Goal: Task Accomplishment & Management: Manage account settings

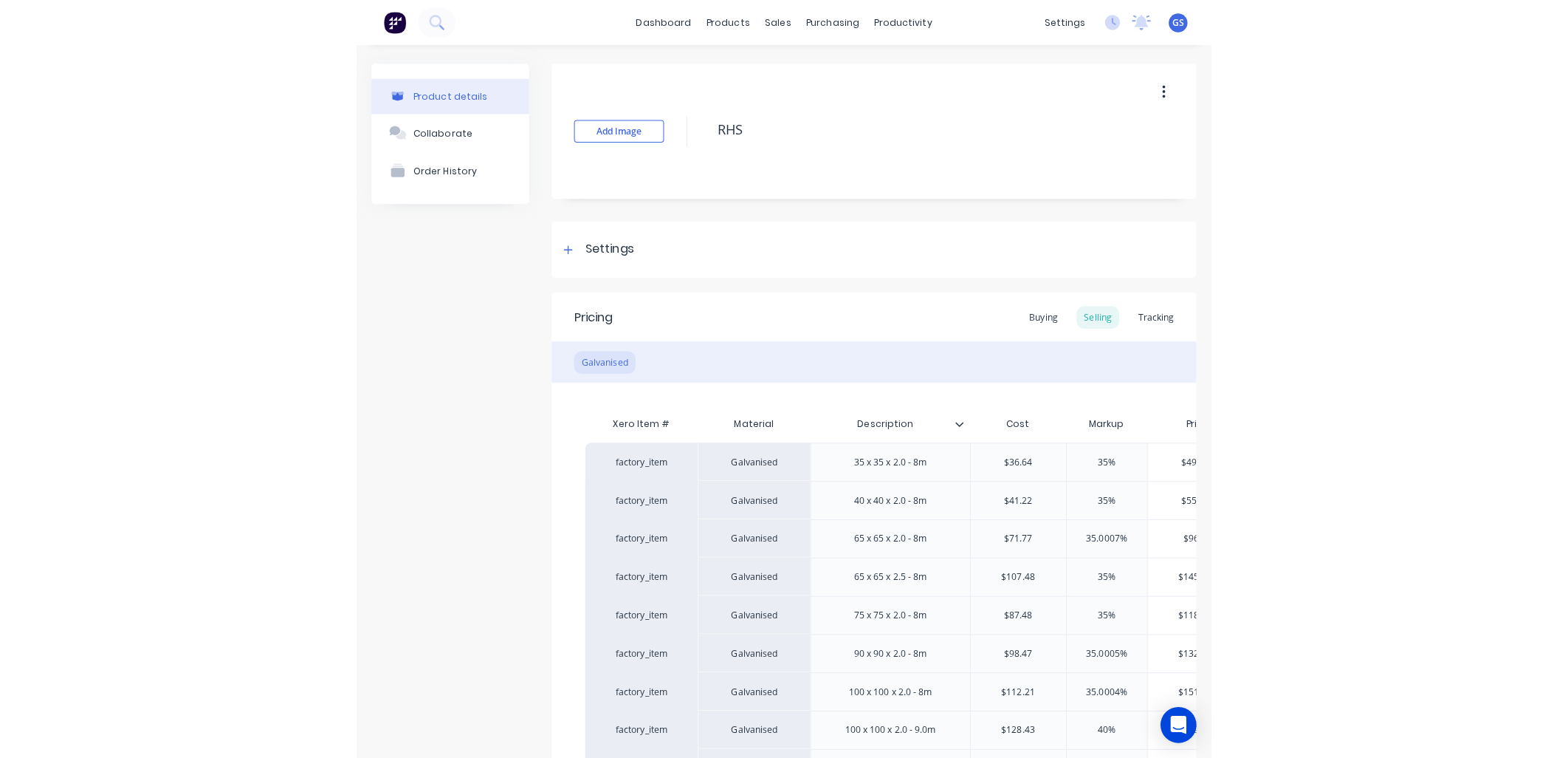
scroll to position [428, 0]
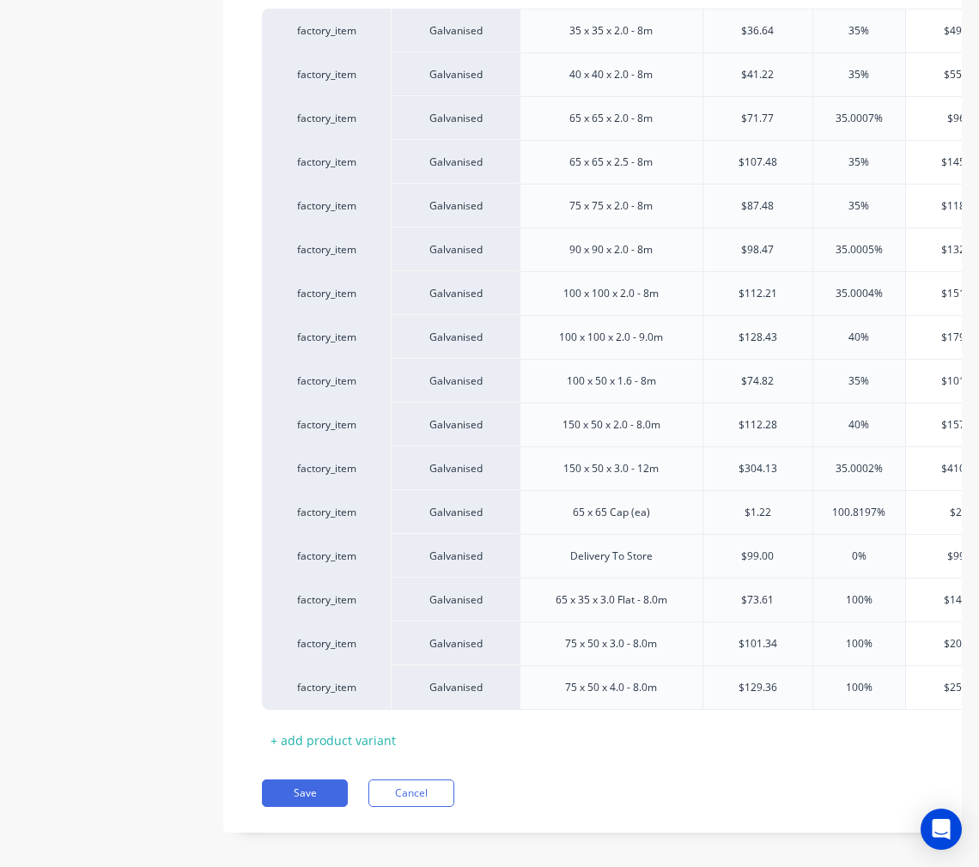
type textarea "x"
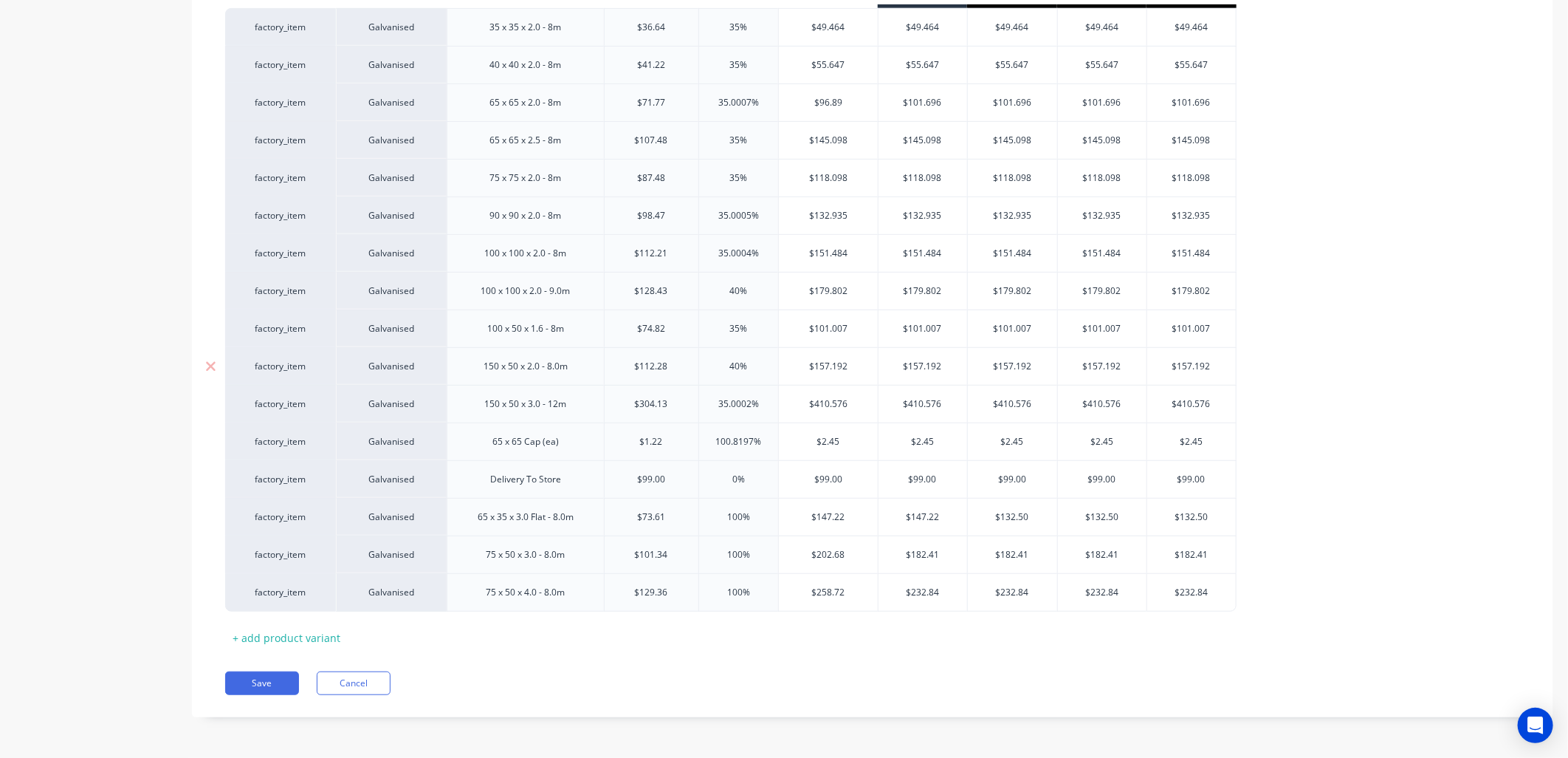
type input "$112.28"
click at [666, 362] on input "$112.28" at bounding box center [651, 366] width 94 height 13
click at [319, 638] on div "+ add product variant" at bounding box center [286, 638] width 122 height 23
type textarea "x"
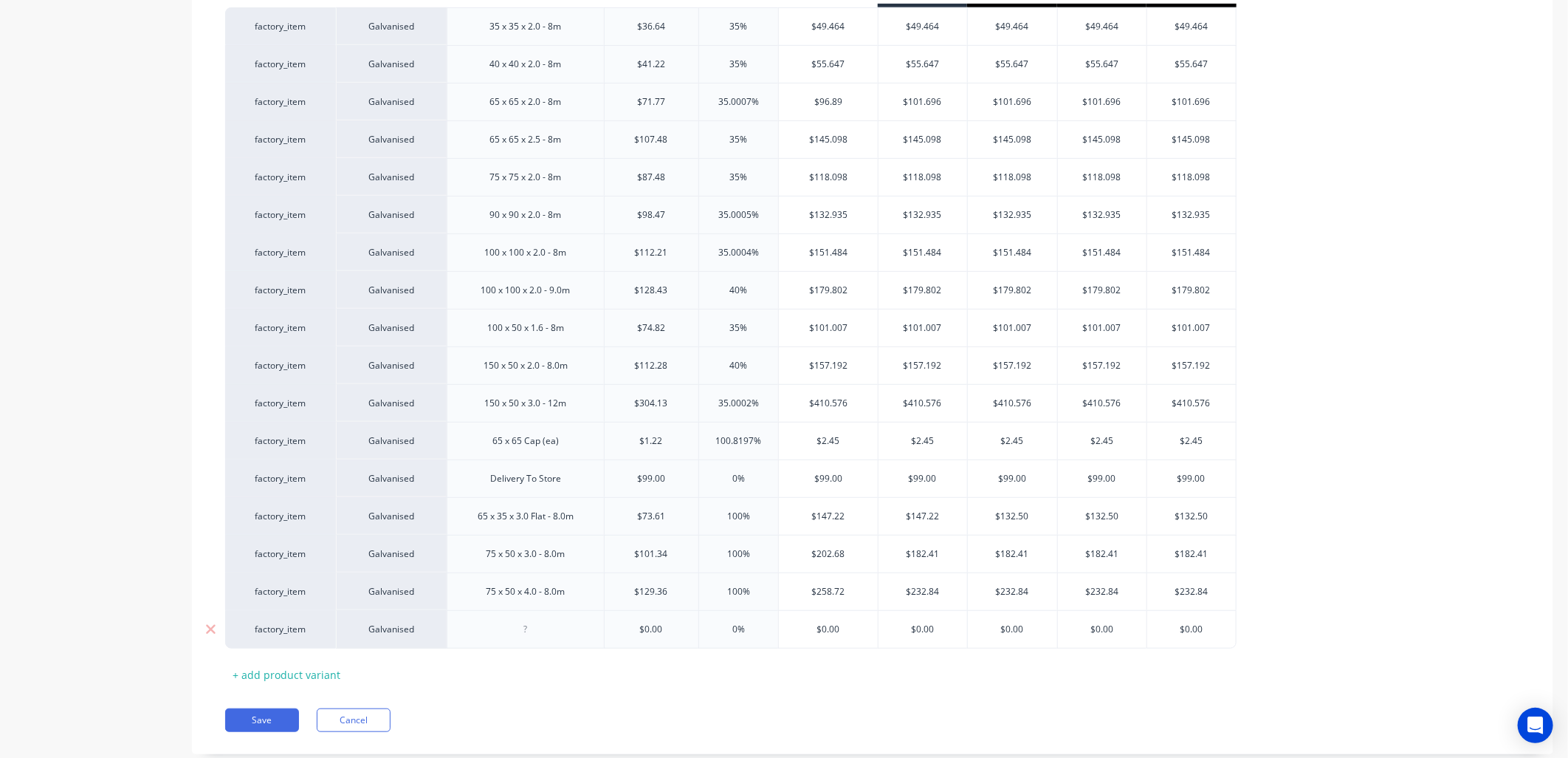
click at [498, 632] on div at bounding box center [526, 629] width 74 height 19
click at [557, 406] on div "150 x 50 x 3.0 - 12m" at bounding box center [525, 404] width 106 height 19
type textarea "x"
click at [559, 290] on div "100 x 100 x 2.0 - 9.0m" at bounding box center [525, 290] width 113 height 19
click at [566, 293] on div "100 x 100 x 2.0 - 9.0m" at bounding box center [525, 290] width 113 height 19
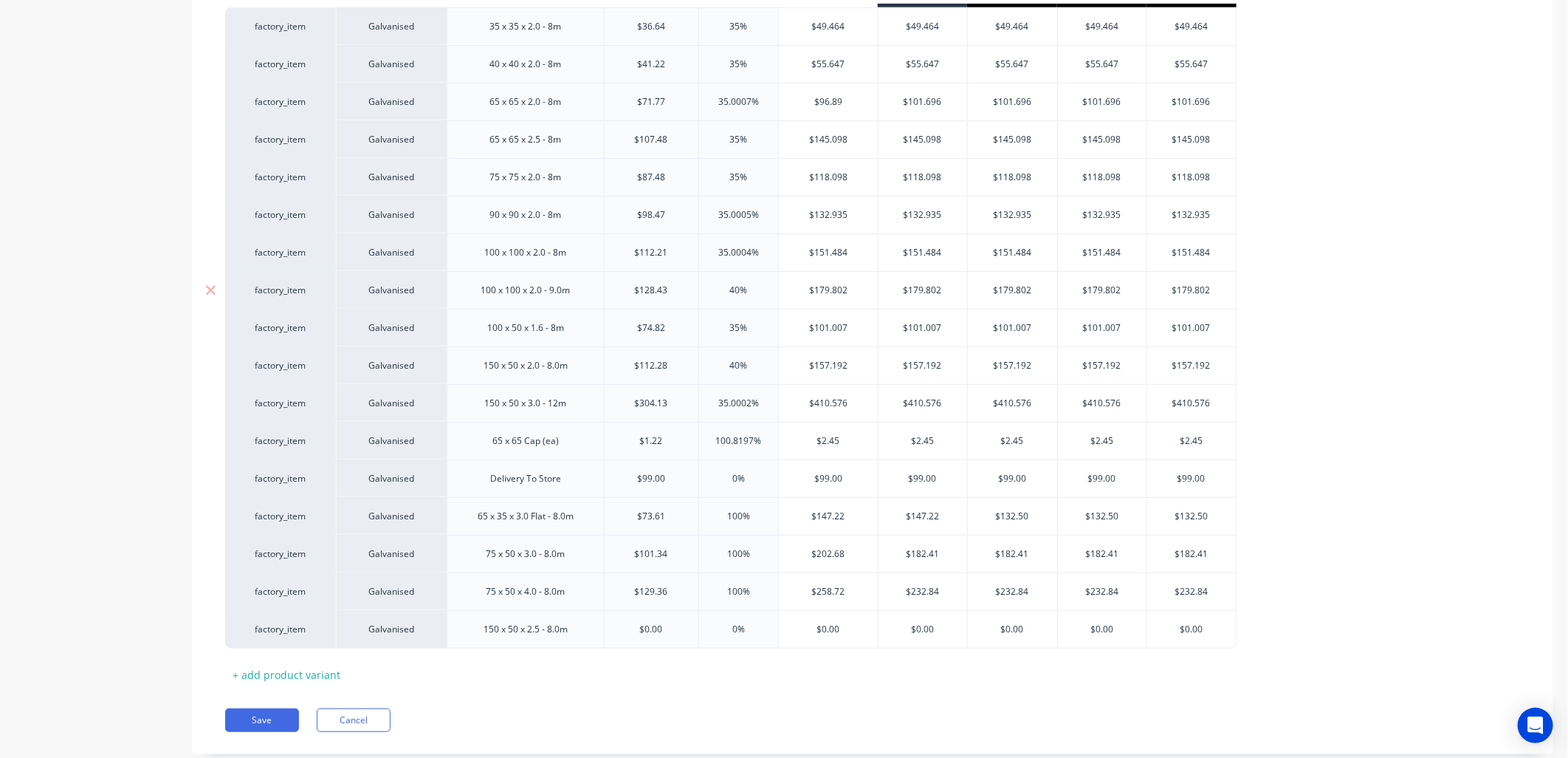
drag, startPoint x: 561, startPoint y: 293, endPoint x: 556, endPoint y: 396, distance: 103.1
click at [561, 295] on div "100 x 100 x 2.0 - 9.0m" at bounding box center [525, 290] width 113 height 19
type textarea "x"
drag, startPoint x: 559, startPoint y: 372, endPoint x: 565, endPoint y: 447, distance: 75.2
click at [560, 375] on div "150 x 50 x 2.0 - 8.0m" at bounding box center [526, 366] width 108 height 19
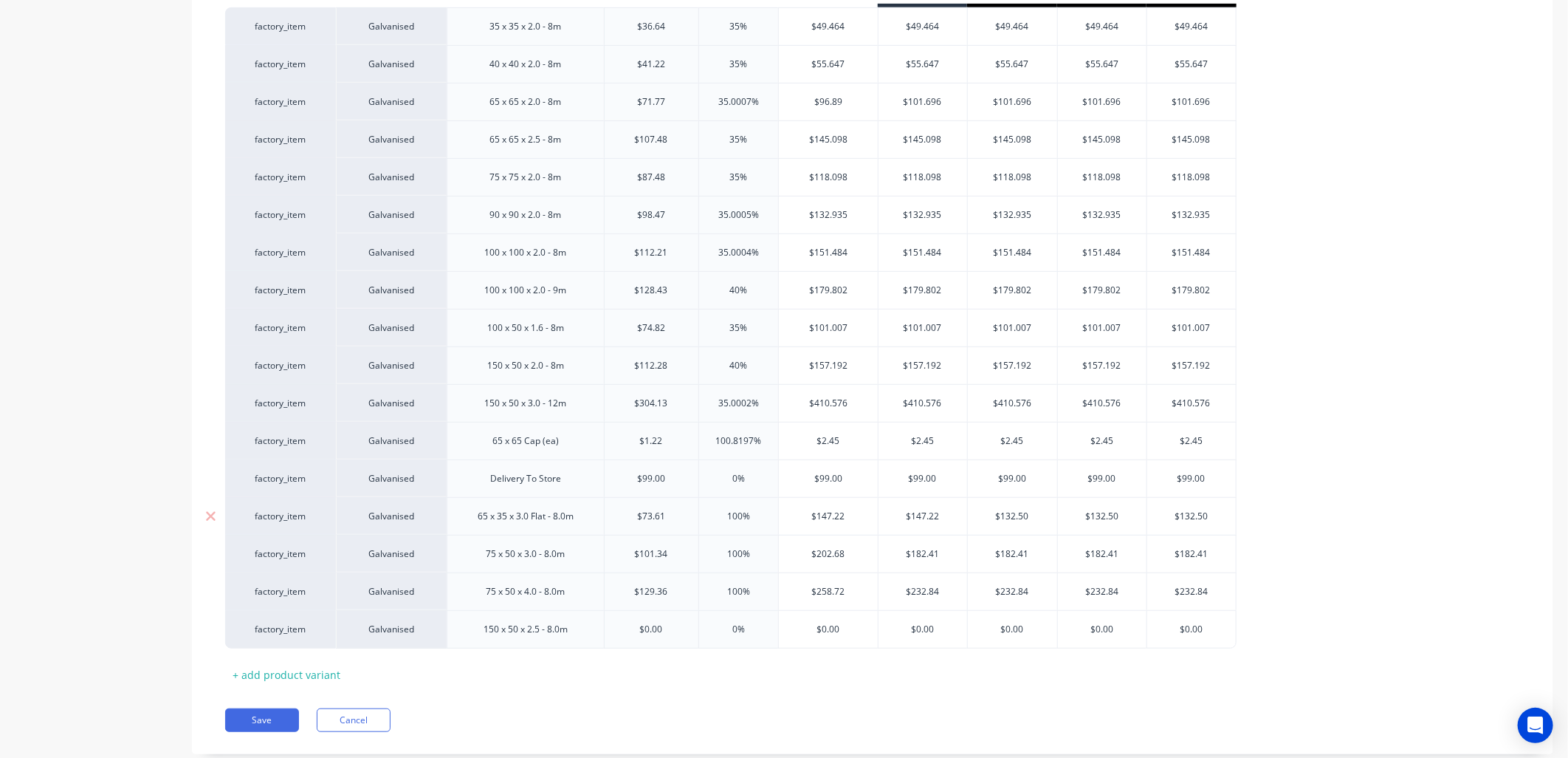
type textarea "x"
click at [566, 522] on div "65 x 35 x 3.0 Flat - 8.0m" at bounding box center [526, 516] width 120 height 19
type textarea "x"
drag, startPoint x: 555, startPoint y: 559, endPoint x: 573, endPoint y: 699, distance: 141.2
click at [555, 560] on div "75 x 50 x 3.0 - 8.0m" at bounding box center [525, 554] width 102 height 19
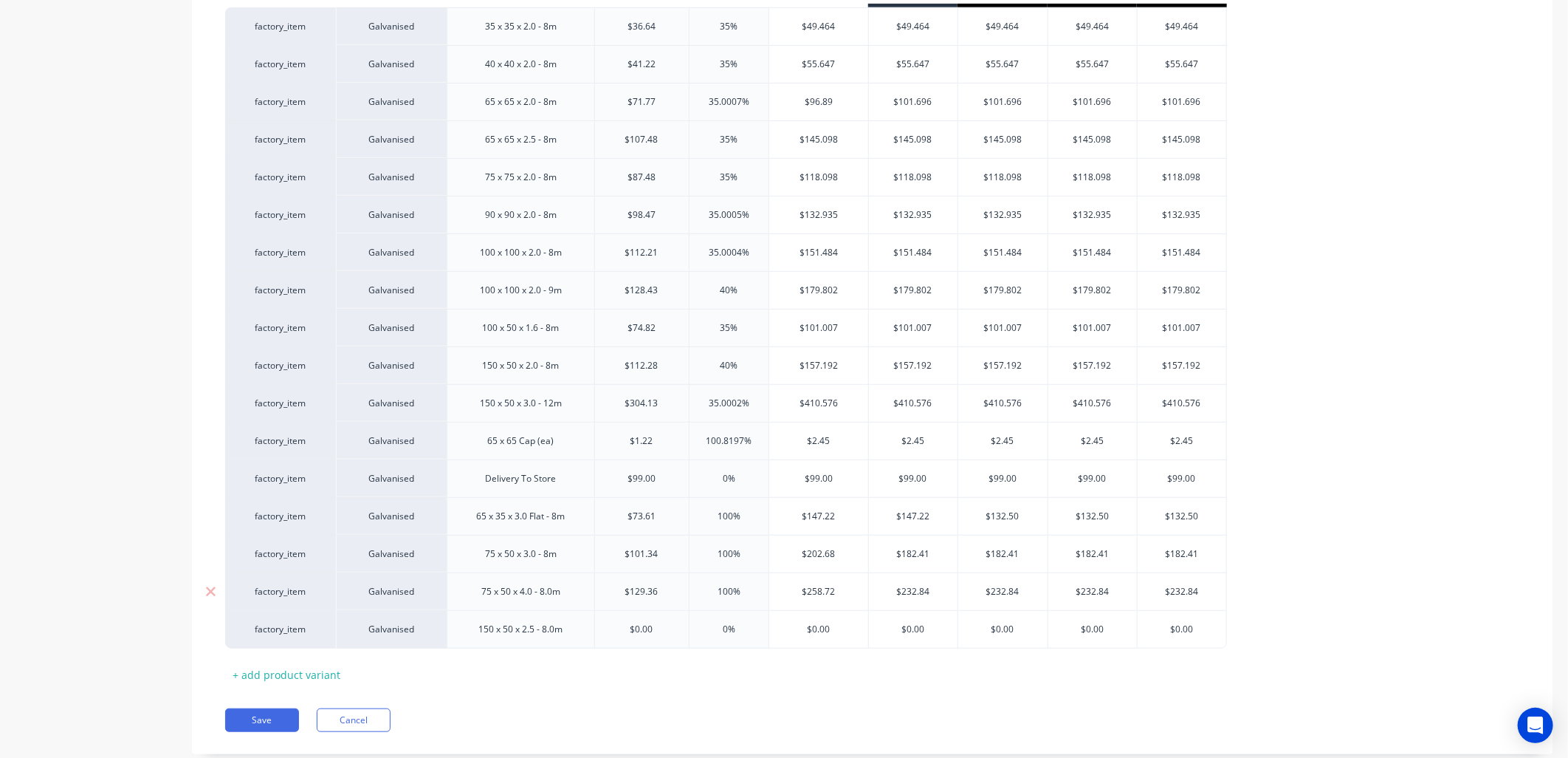
type textarea "x"
click at [550, 596] on div "75 x 50 x 4.0 - 8.0m" at bounding box center [520, 591] width 102 height 19
click at [551, 638] on div "150 x 50 x 2.5 - 8.0m" at bounding box center [520, 629] width 108 height 19
type textarea "x"
type input "$0.00"
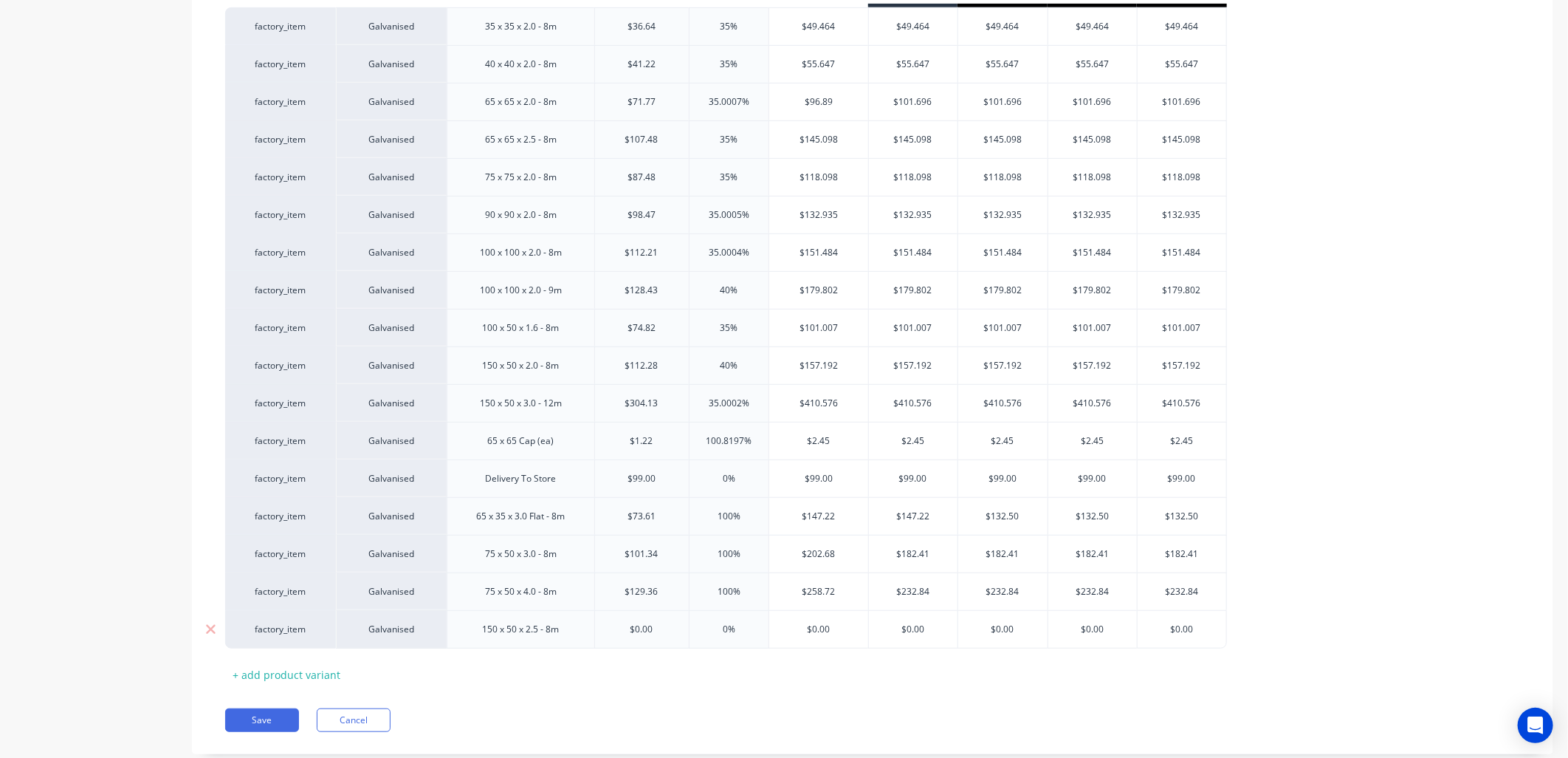
drag, startPoint x: 668, startPoint y: 630, endPoint x: 658, endPoint y: 632, distance: 10.2
click at [661, 631] on input "$0.00" at bounding box center [642, 629] width 94 height 13
drag, startPoint x: 667, startPoint y: 628, endPoint x: 607, endPoint y: 635, distance: 60.4
click at [607, 635] on input "$0.00" at bounding box center [642, 629] width 94 height 13
type textarea "x"
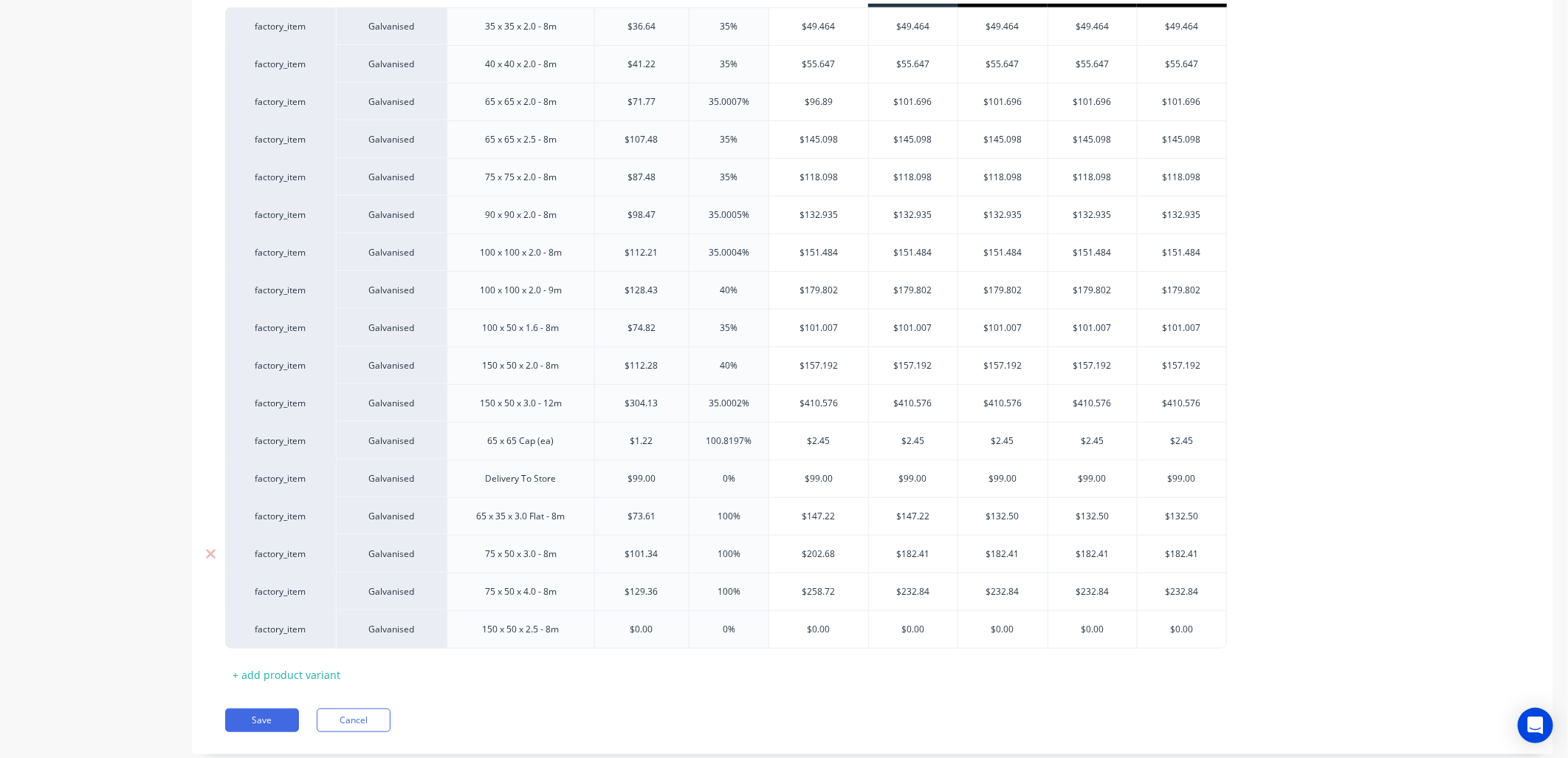
type input "1"
type textarea "x"
type input "12"
type textarea "x"
type input "129."
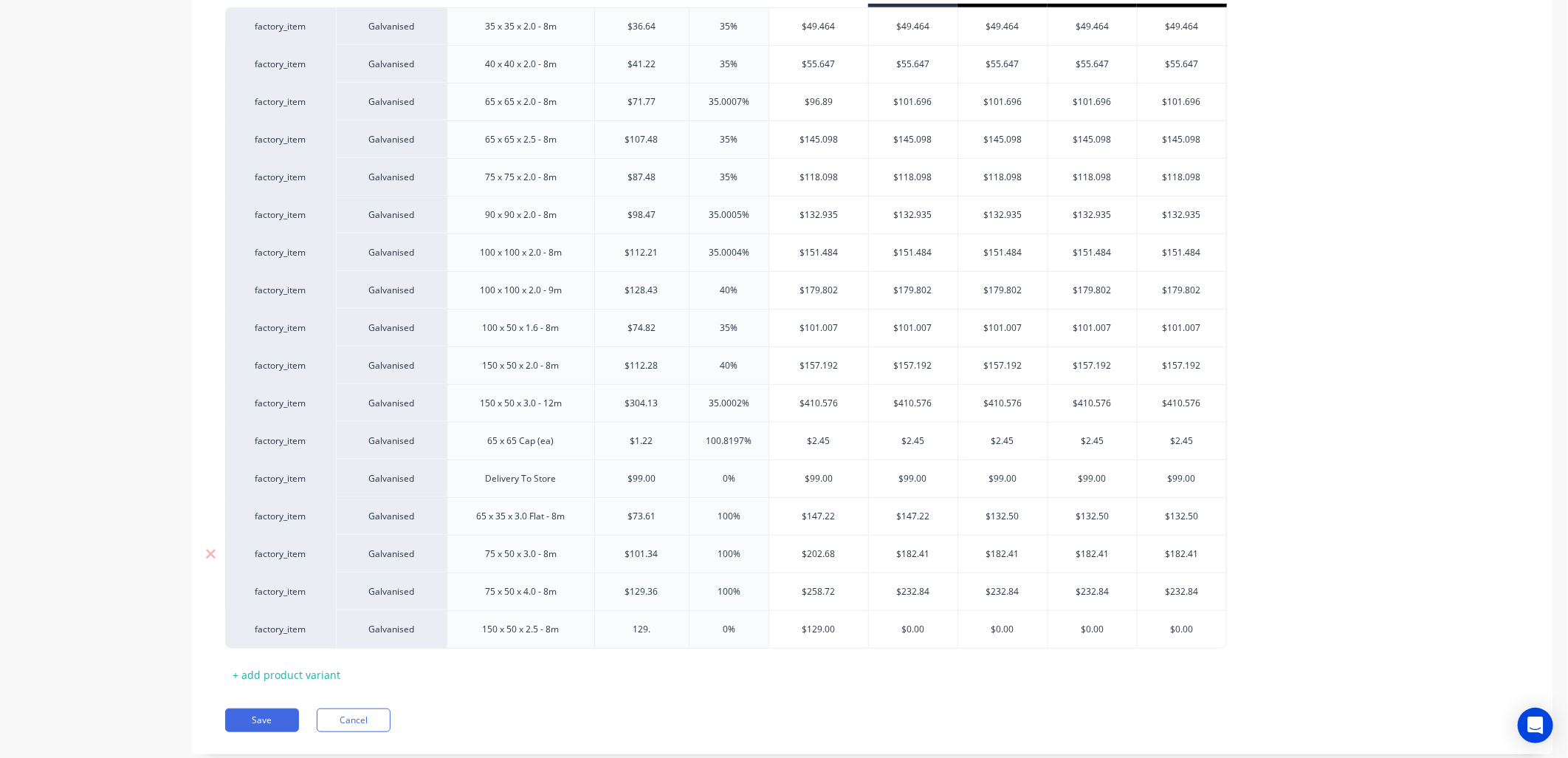
type textarea "x"
type input "129.7"
type textarea "x"
type input "129.72"
type input "0%"
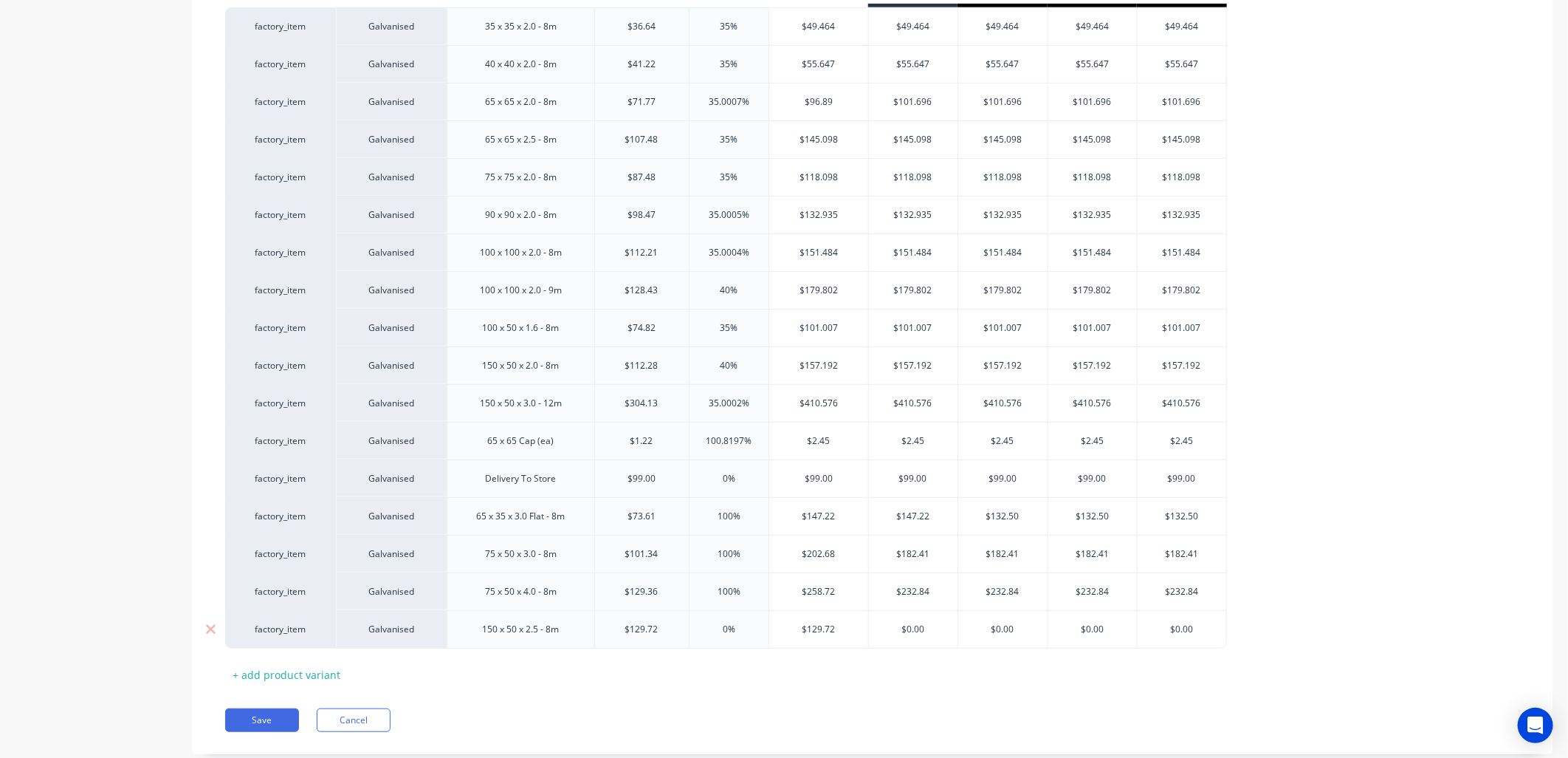
type textarea "x"
type input "0%40"
type textarea "x"
type input "0%40"
type input "$181.608"
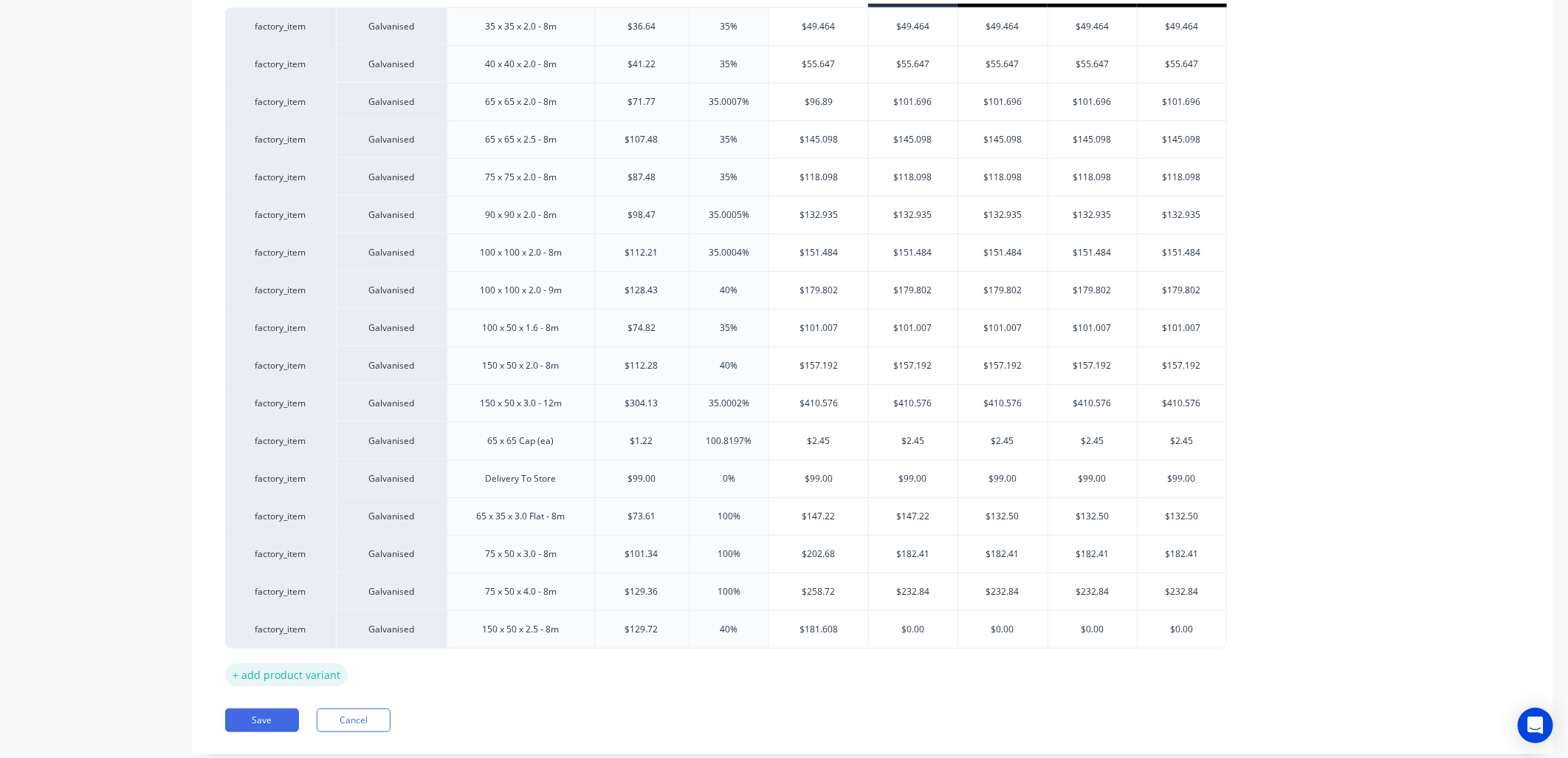
click at [311, 675] on div "+ add product variant" at bounding box center [286, 675] width 122 height 23
type textarea "x"
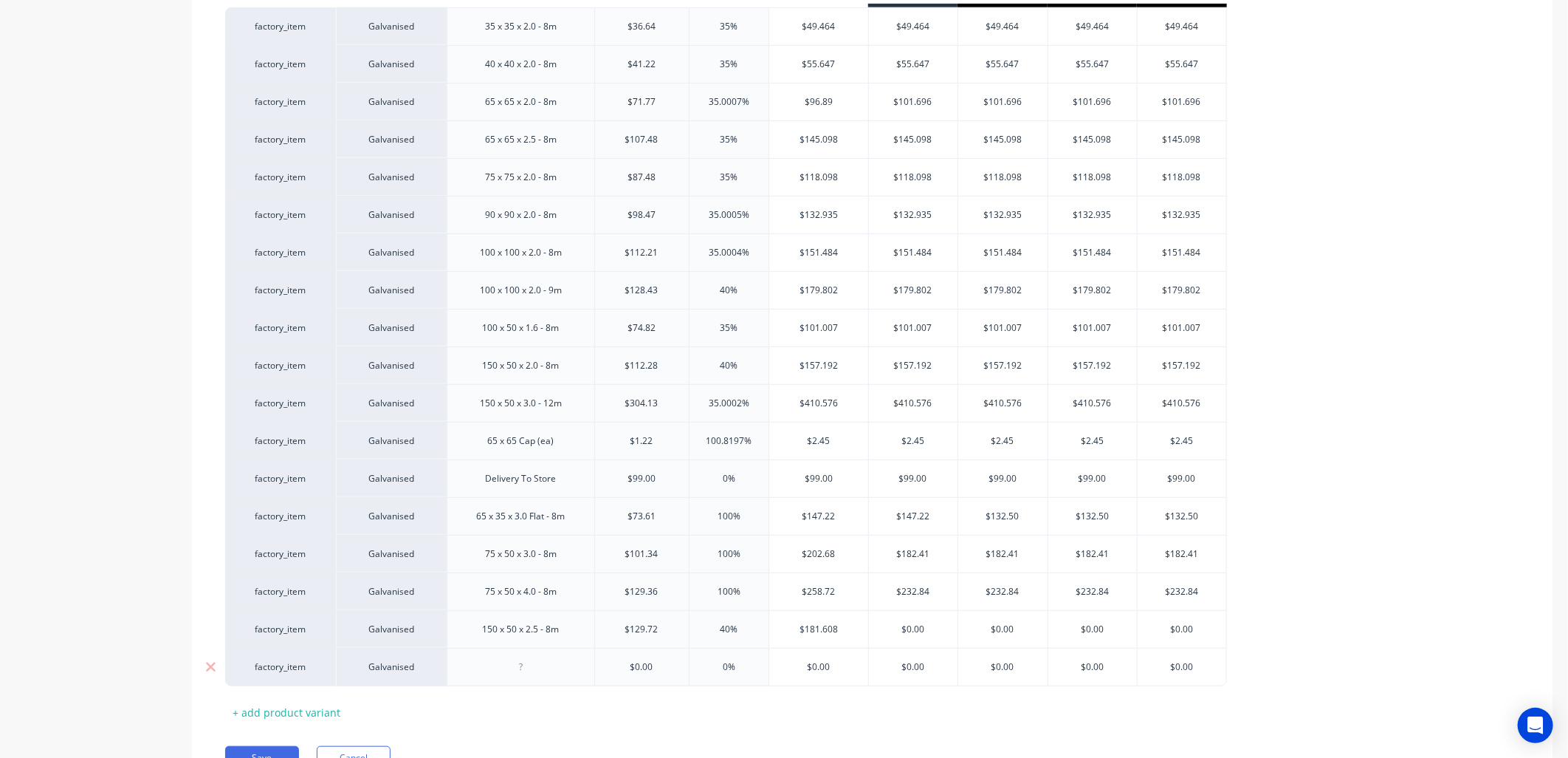
click at [497, 667] on div at bounding box center [520, 667] width 74 height 19
type textarea "x"
type input "$"
type textarea "x"
type input "1"
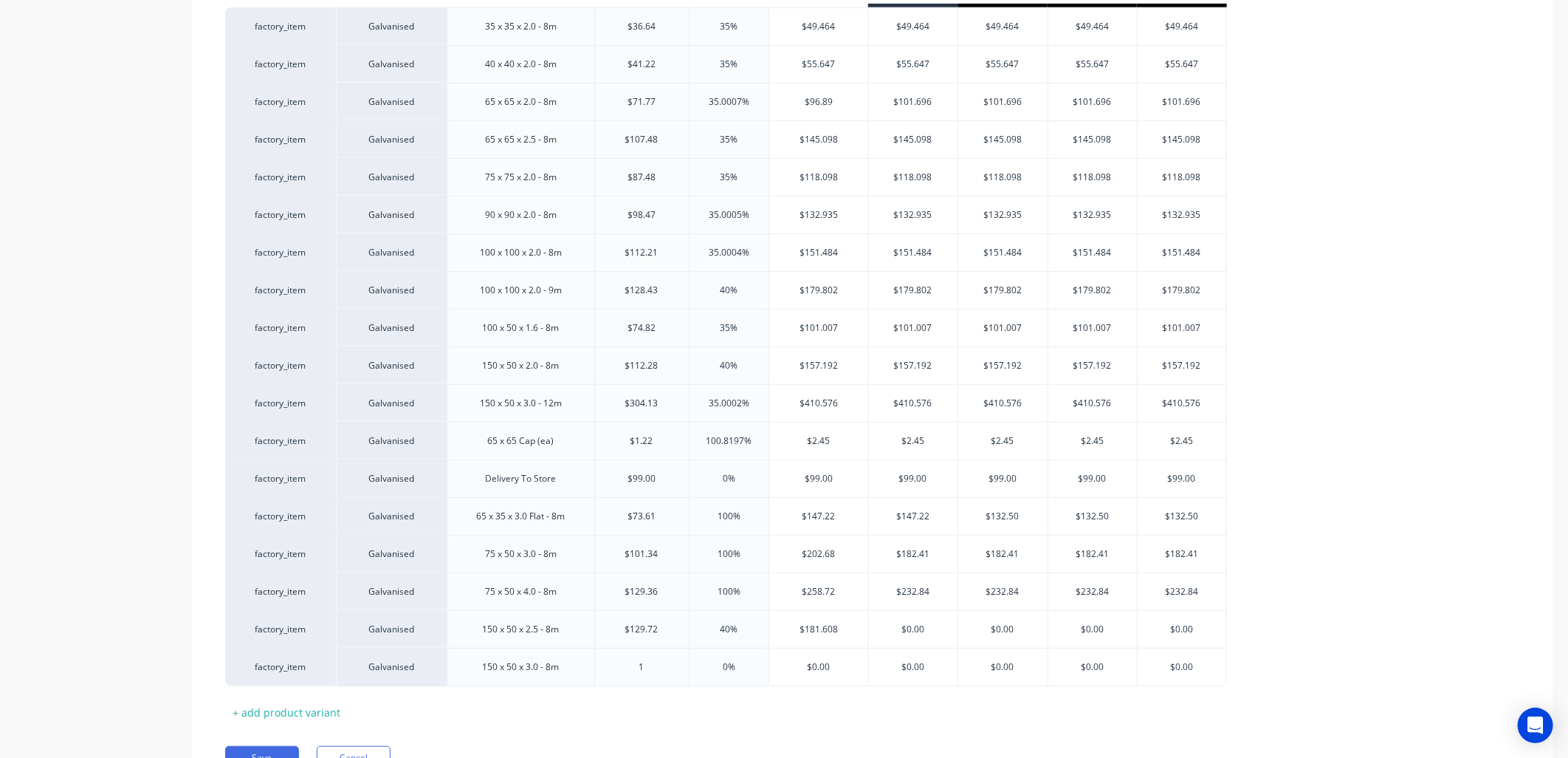
type textarea "x"
type input "15"
type textarea "x"
type input "154."
type textarea "x"
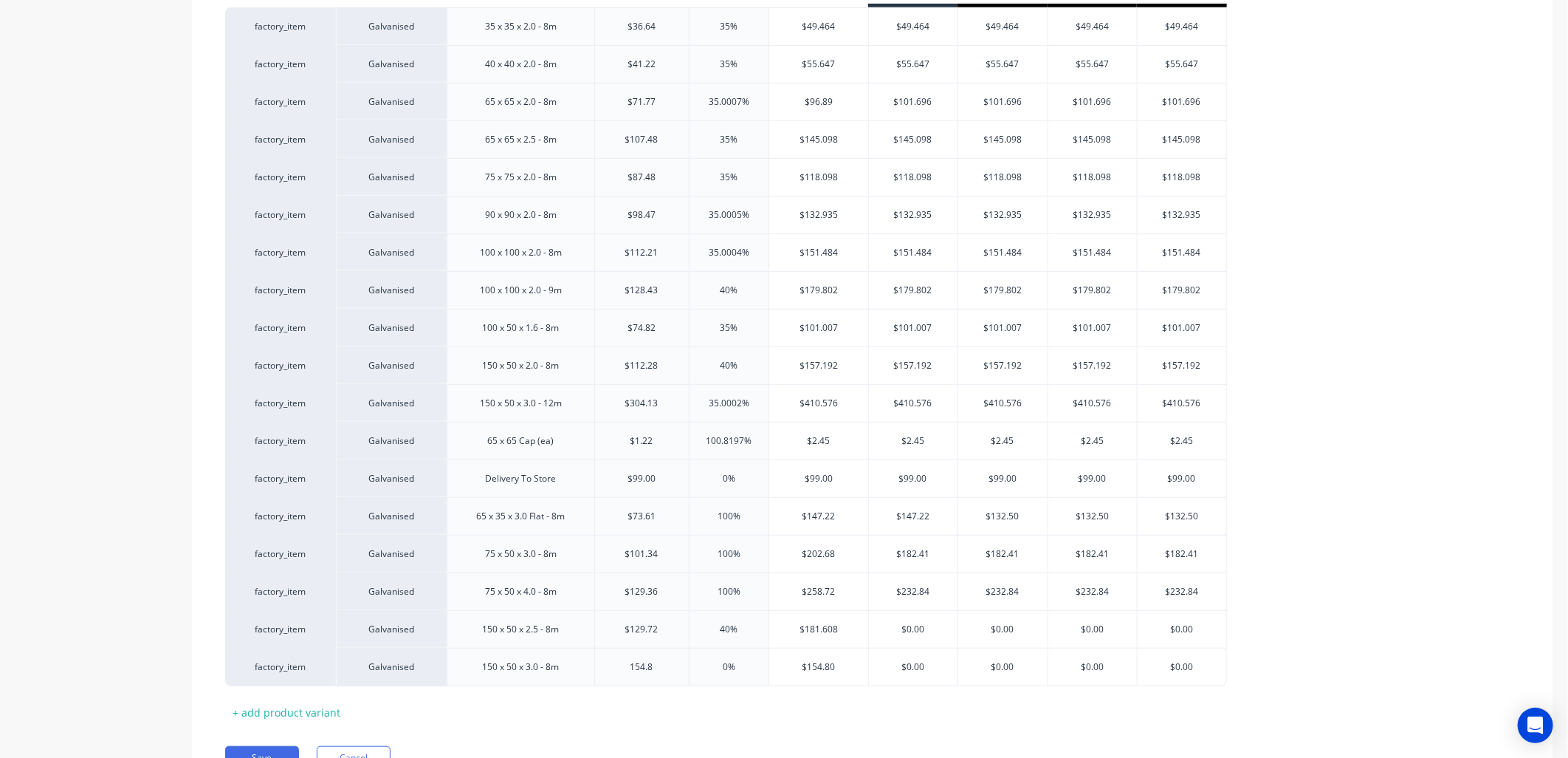
type input "154.8"
type input "0"
type textarea "x"
type input "4"
type textarea "x"
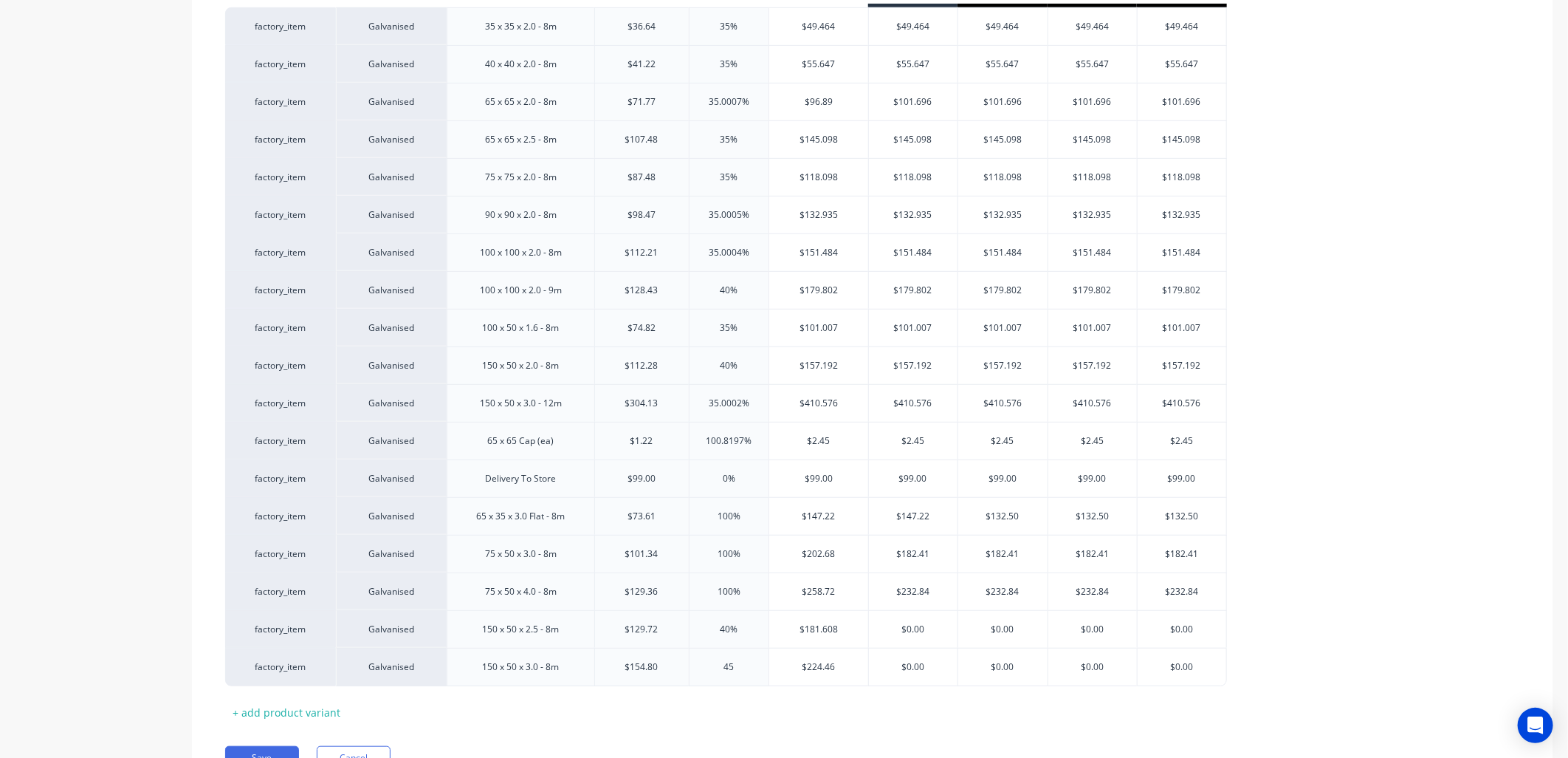
type input "45"
type input "$224.46"
drag, startPoint x: 749, startPoint y: 633, endPoint x: 747, endPoint y: 643, distance: 10.2
click at [749, 632] on input "40%" at bounding box center [729, 629] width 80 height 13
type input "40"
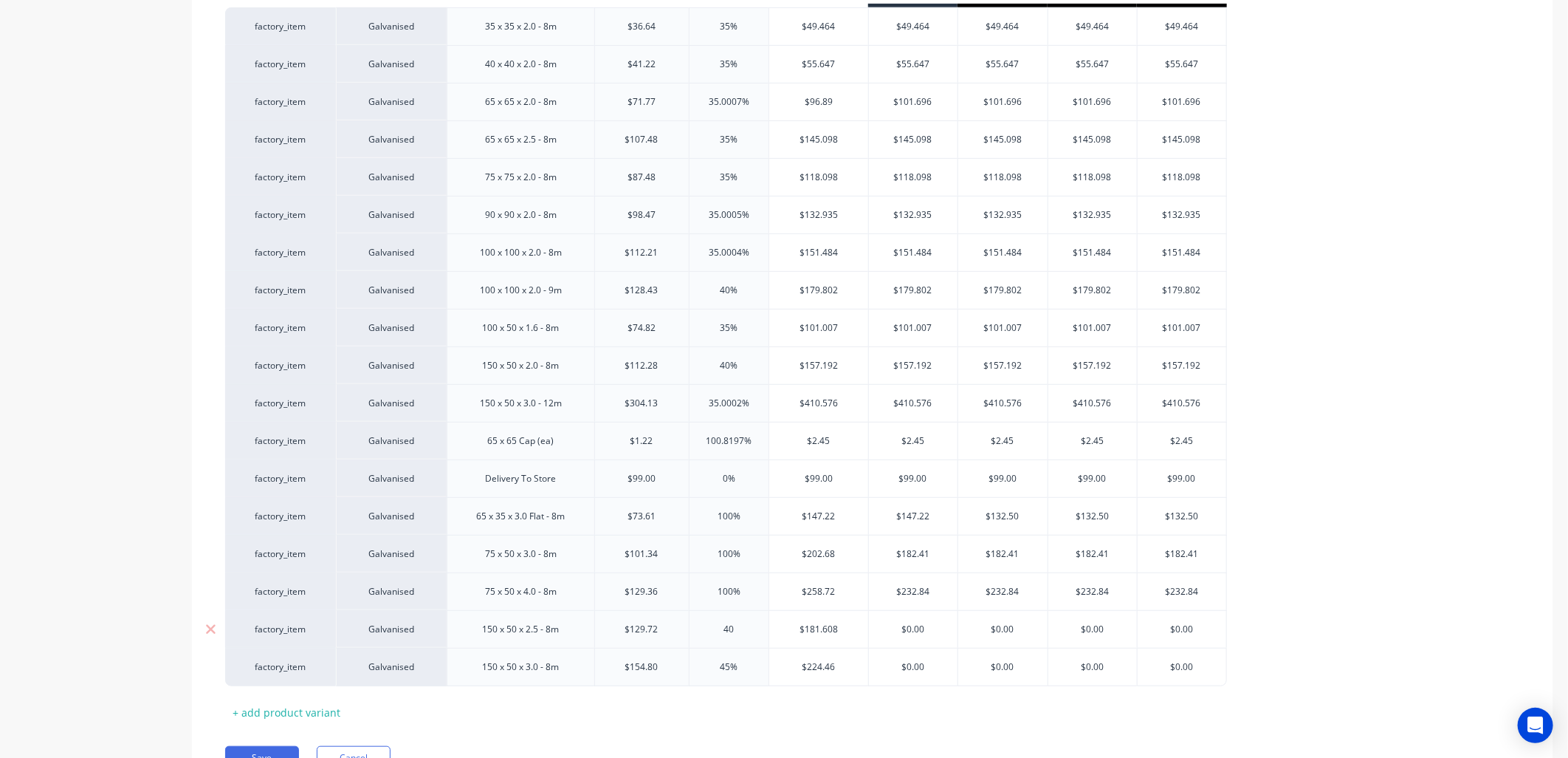
type textarea "x"
type input "4"
type textarea "x"
type input "45"
type input "$188.094"
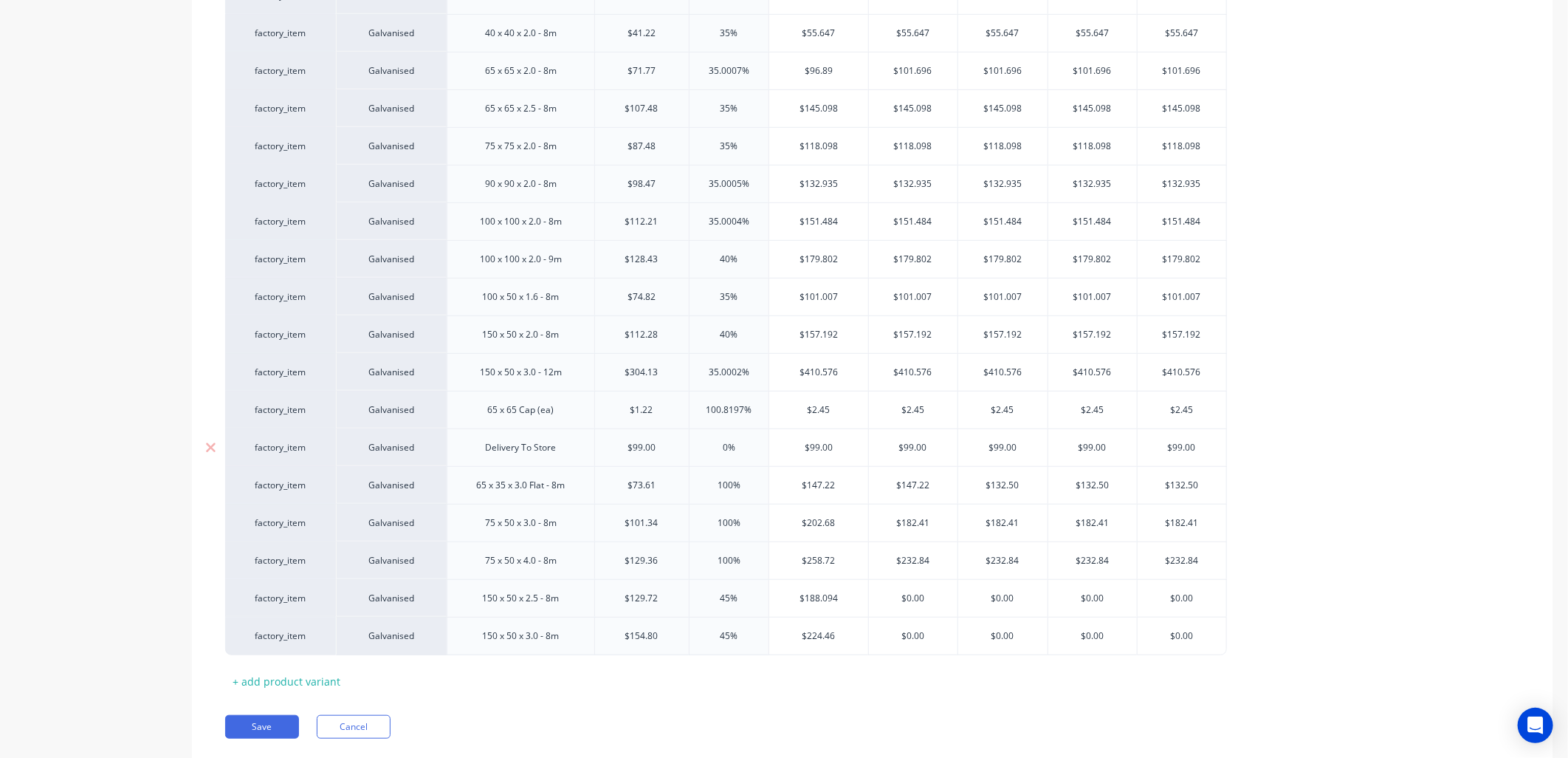
scroll to position [422, 0]
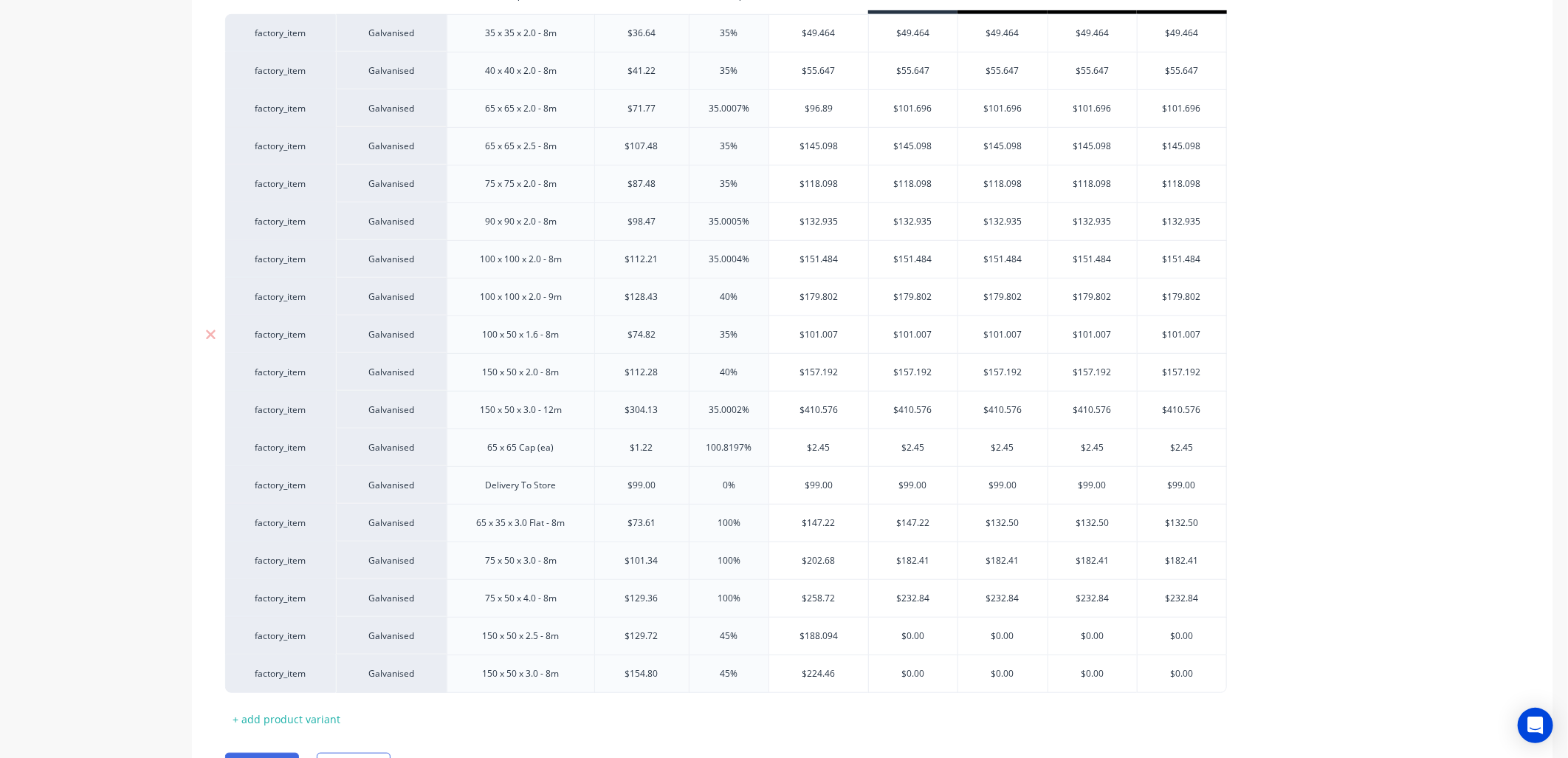
drag, startPoint x: 661, startPoint y: 334, endPoint x: 610, endPoint y: 331, distance: 51.1
click at [608, 332] on input "$74.82" at bounding box center [642, 334] width 94 height 13
type input "6"
type textarea "x"
type input "62"
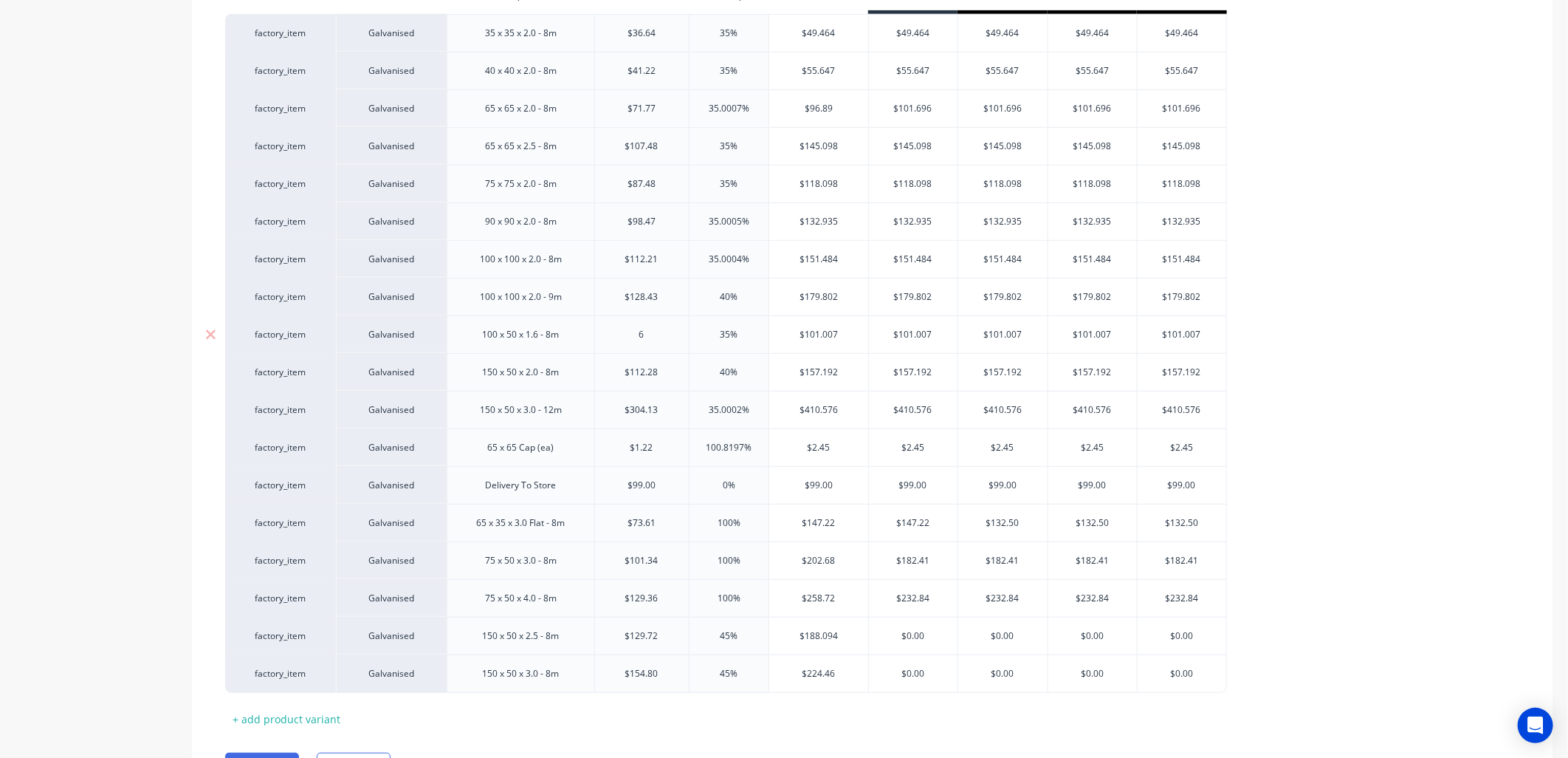
type textarea "x"
type input "62.6"
type textarea "x"
type input "62.62"
type textarea "x"
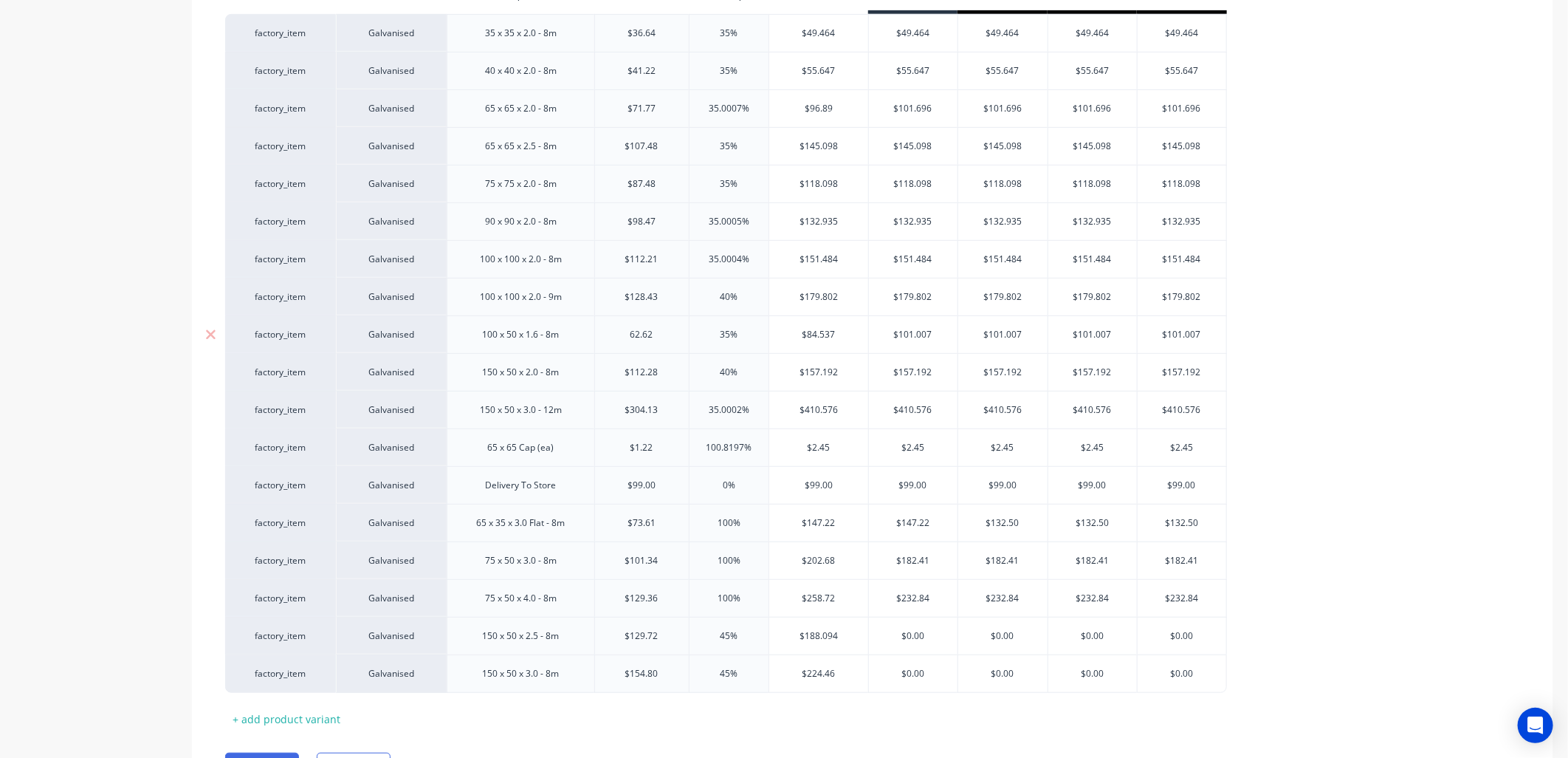
type input "62.62"
type input "3"
type textarea "x"
type input "4"
type textarea "x"
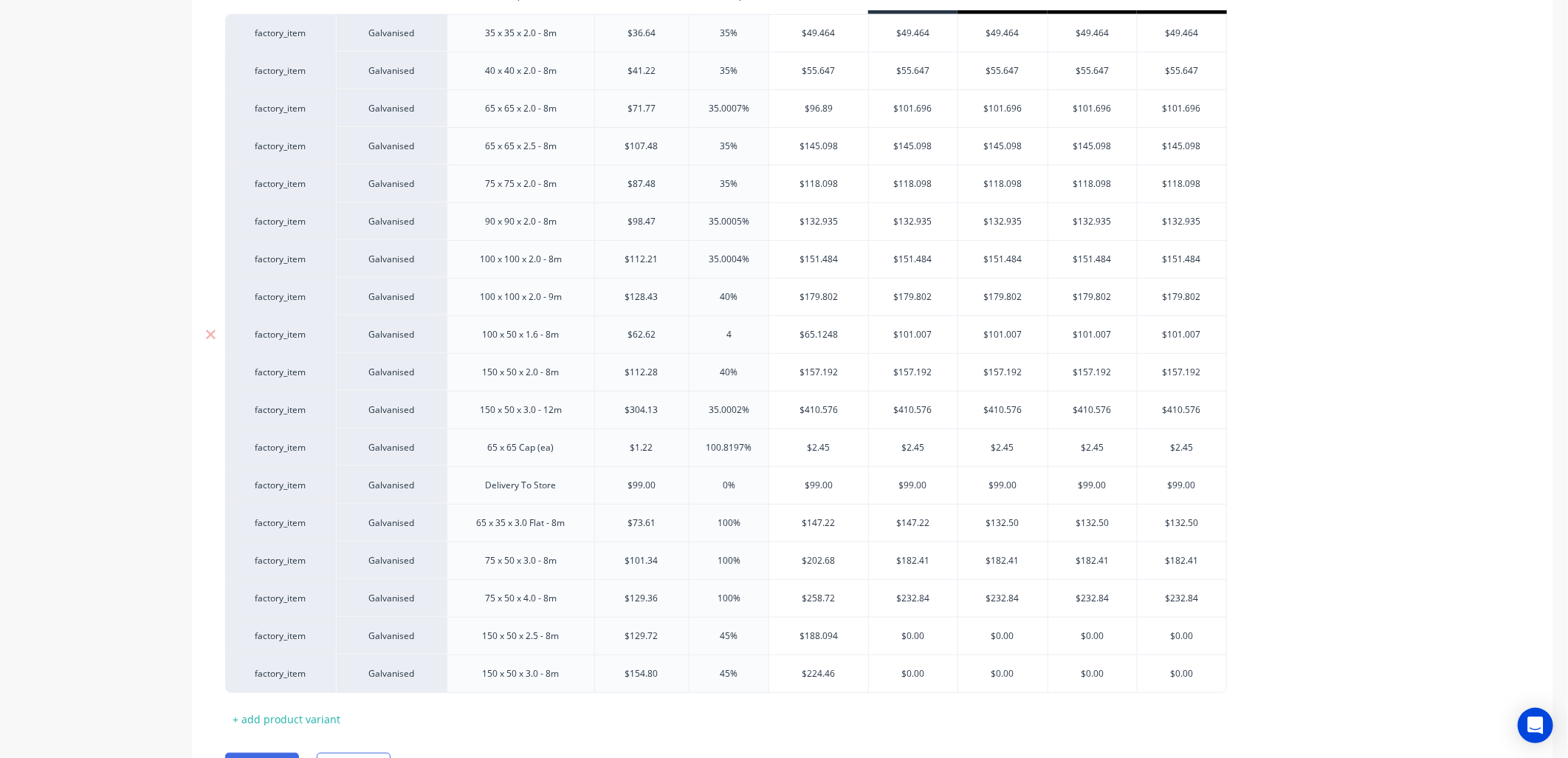
type input "45"
type textarea "x"
type input "45"
type input "$90.799"
drag, startPoint x: 927, startPoint y: 336, endPoint x: 920, endPoint y: 352, distance: 17.5
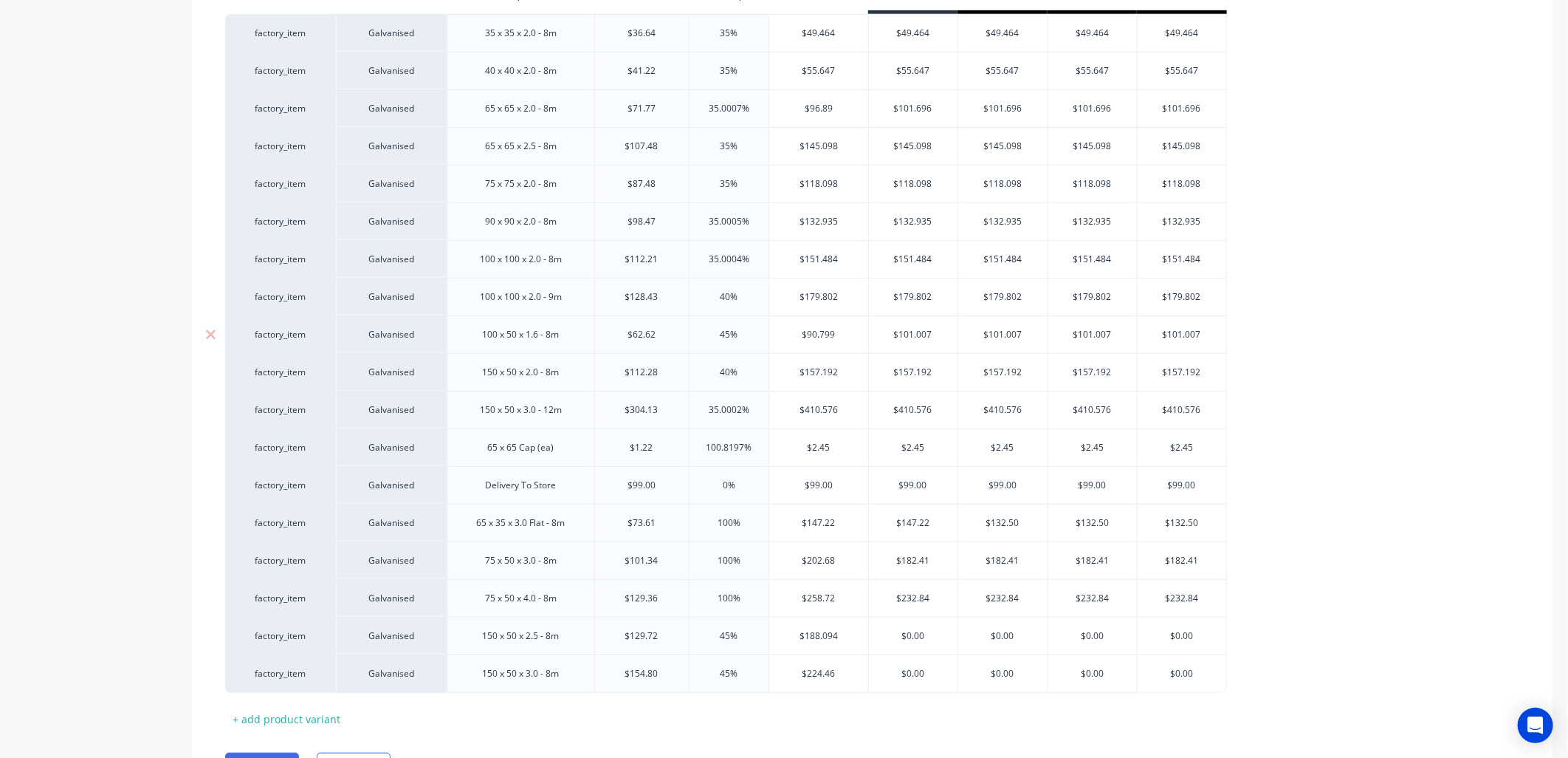
click at [841, 341] on input "$101.007" at bounding box center [913, 334] width 89 height 13
click at [841, 335] on input "$101.007" at bounding box center [913, 334] width 89 height 13
drag, startPoint x: 927, startPoint y: 342, endPoint x: 895, endPoint y: 342, distance: 32.0
click at [841, 342] on div "$101.007 $101.007" at bounding box center [913, 334] width 89 height 37
drag, startPoint x: 925, startPoint y: 333, endPoint x: 872, endPoint y: 346, distance: 54.6
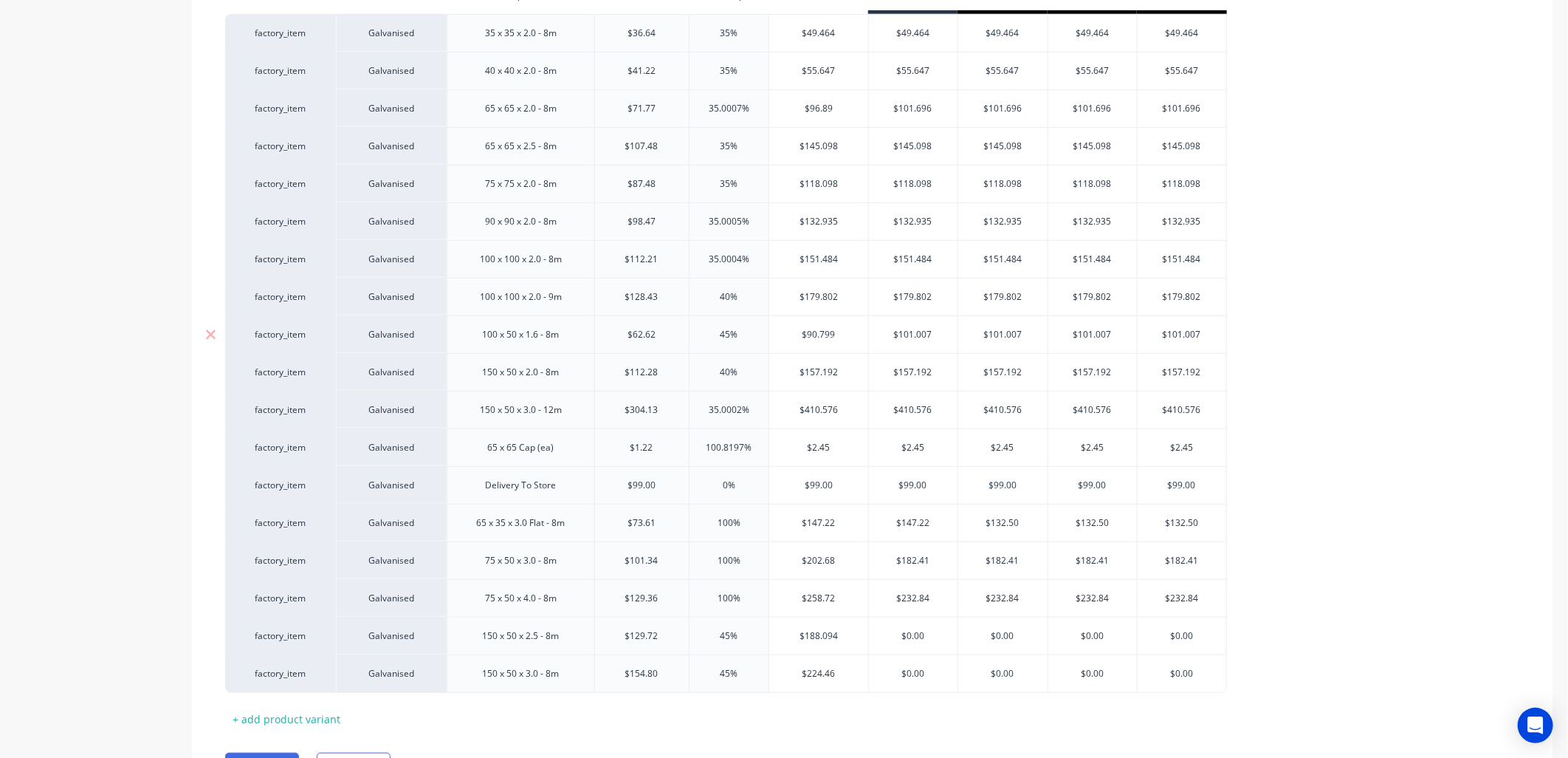
click at [841, 346] on div "$101.007 $101.007" at bounding box center [913, 334] width 89 height 37
drag, startPoint x: 932, startPoint y: 326, endPoint x: 928, endPoint y: 345, distance: 19.4
click at [841, 326] on div "$101.007" at bounding box center [913, 334] width 89 height 37
click at [841, 337] on input "$101.007" at bounding box center [913, 334] width 89 height 13
click at [841, 336] on input "$101.007" at bounding box center [913, 334] width 89 height 13
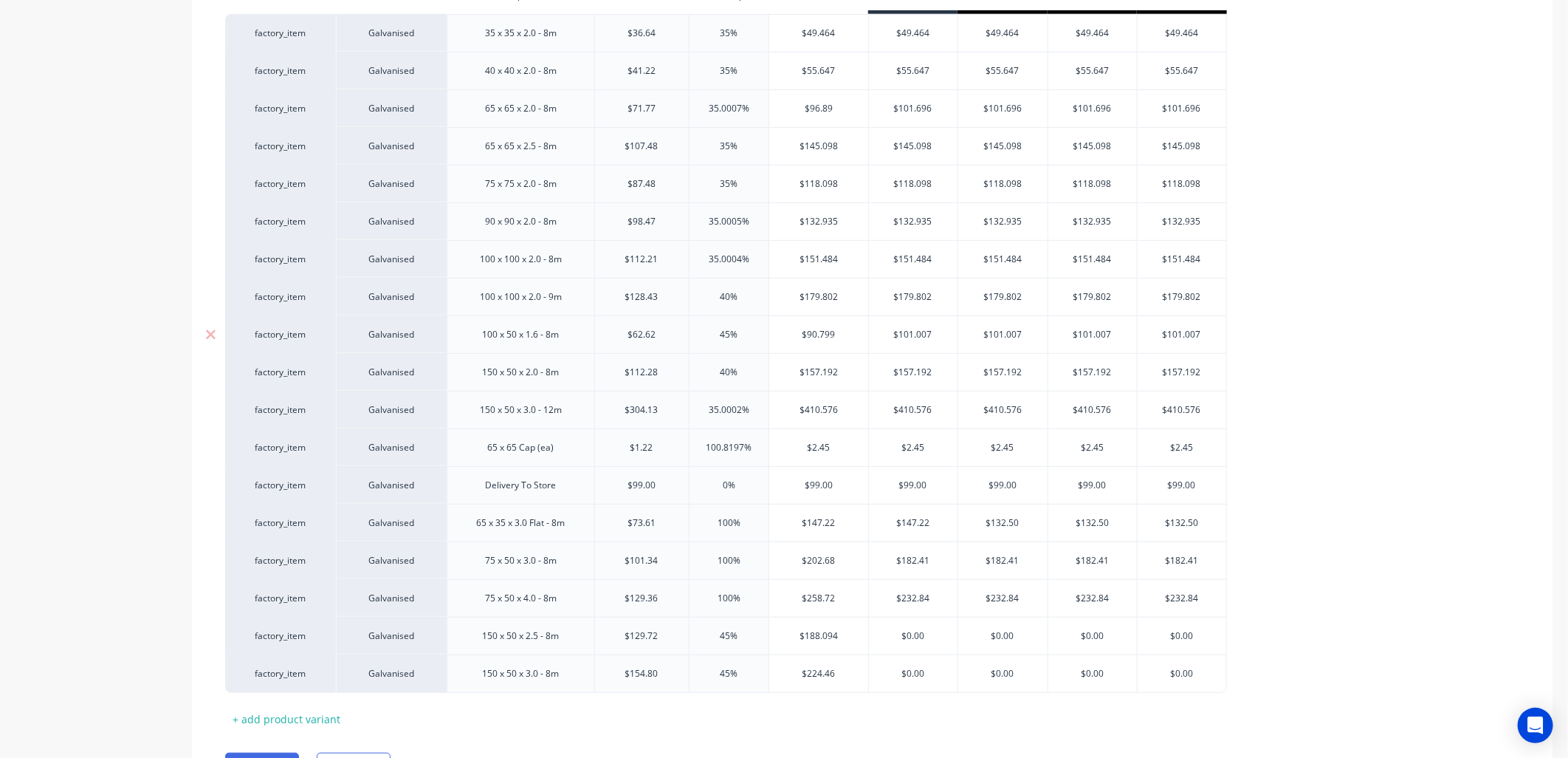
drag, startPoint x: 913, startPoint y: 341, endPoint x: 891, endPoint y: 343, distance: 22.1
click at [841, 343] on div "$101.007 $101.007" at bounding box center [913, 334] width 89 height 37
click at [841, 334] on input "$101.007" at bounding box center [913, 334] width 89 height 13
click at [841, 333] on input "$90.799" at bounding box center [818, 334] width 99 height 13
type input "9"
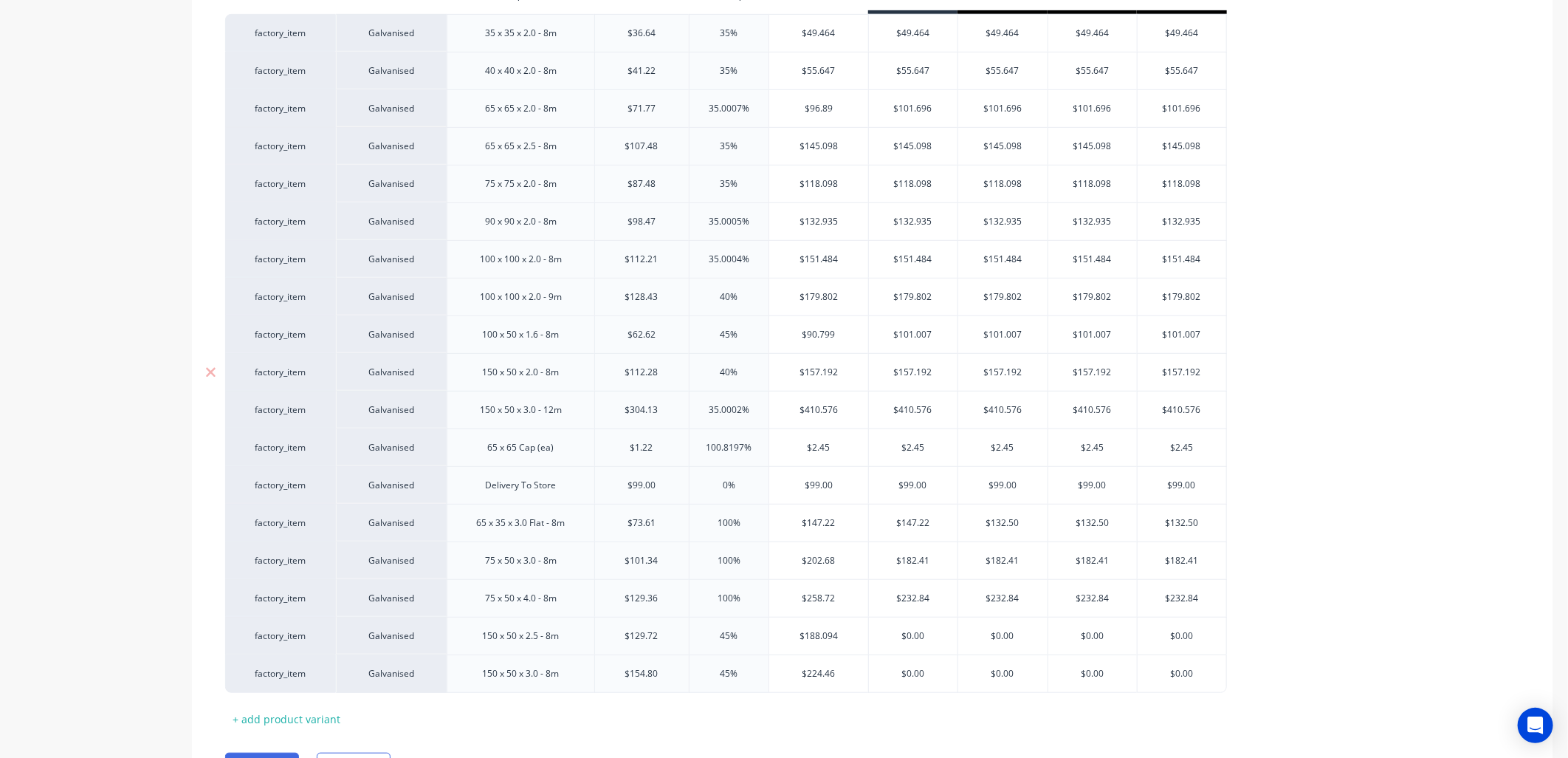
type textarea "x"
type input "90"
type textarea "x"
type input "90."
type textarea "x"
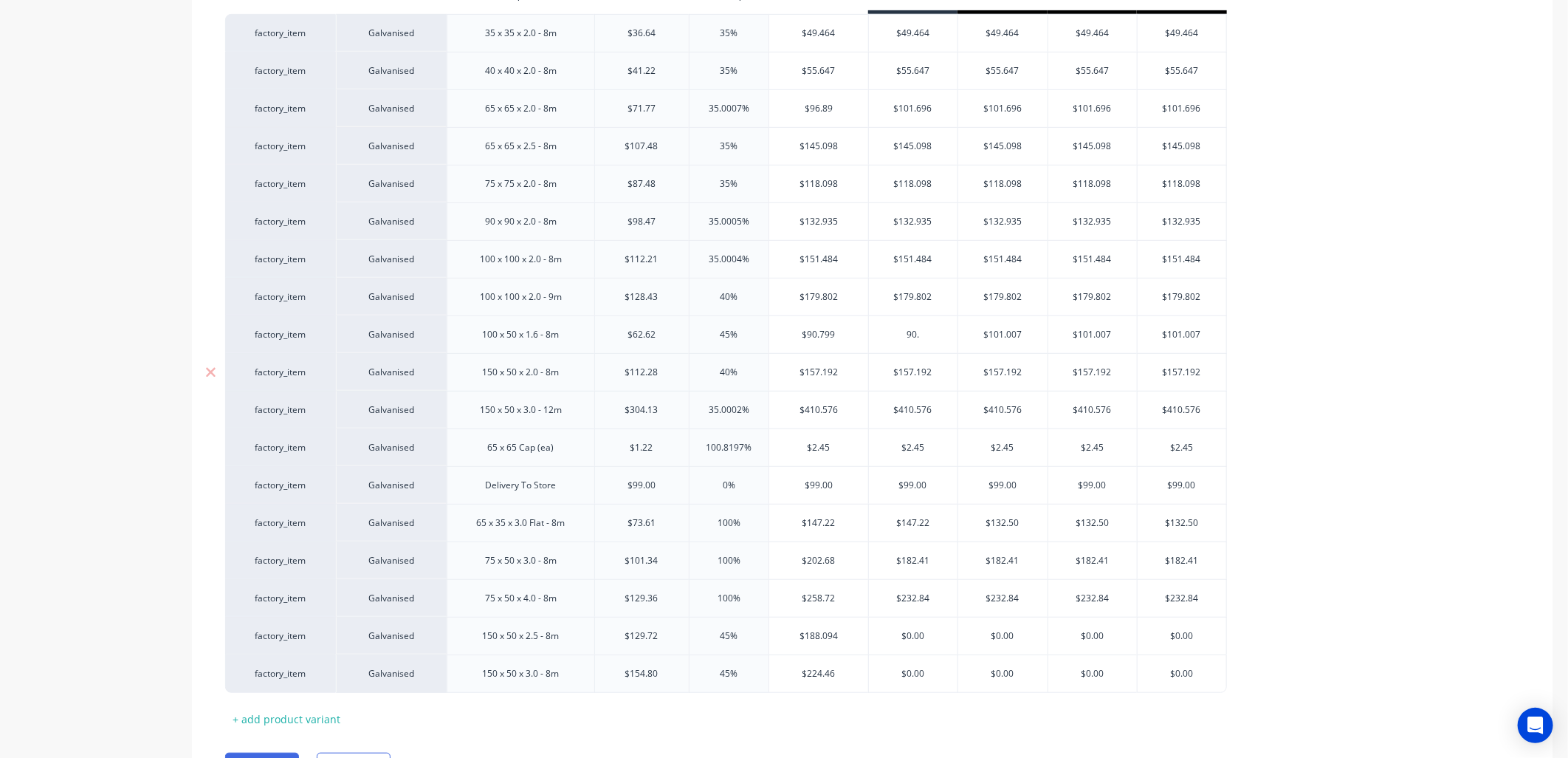
type input "90.7"
type textarea "x"
type input "90.79"
type textarea "x"
type input "90.799"
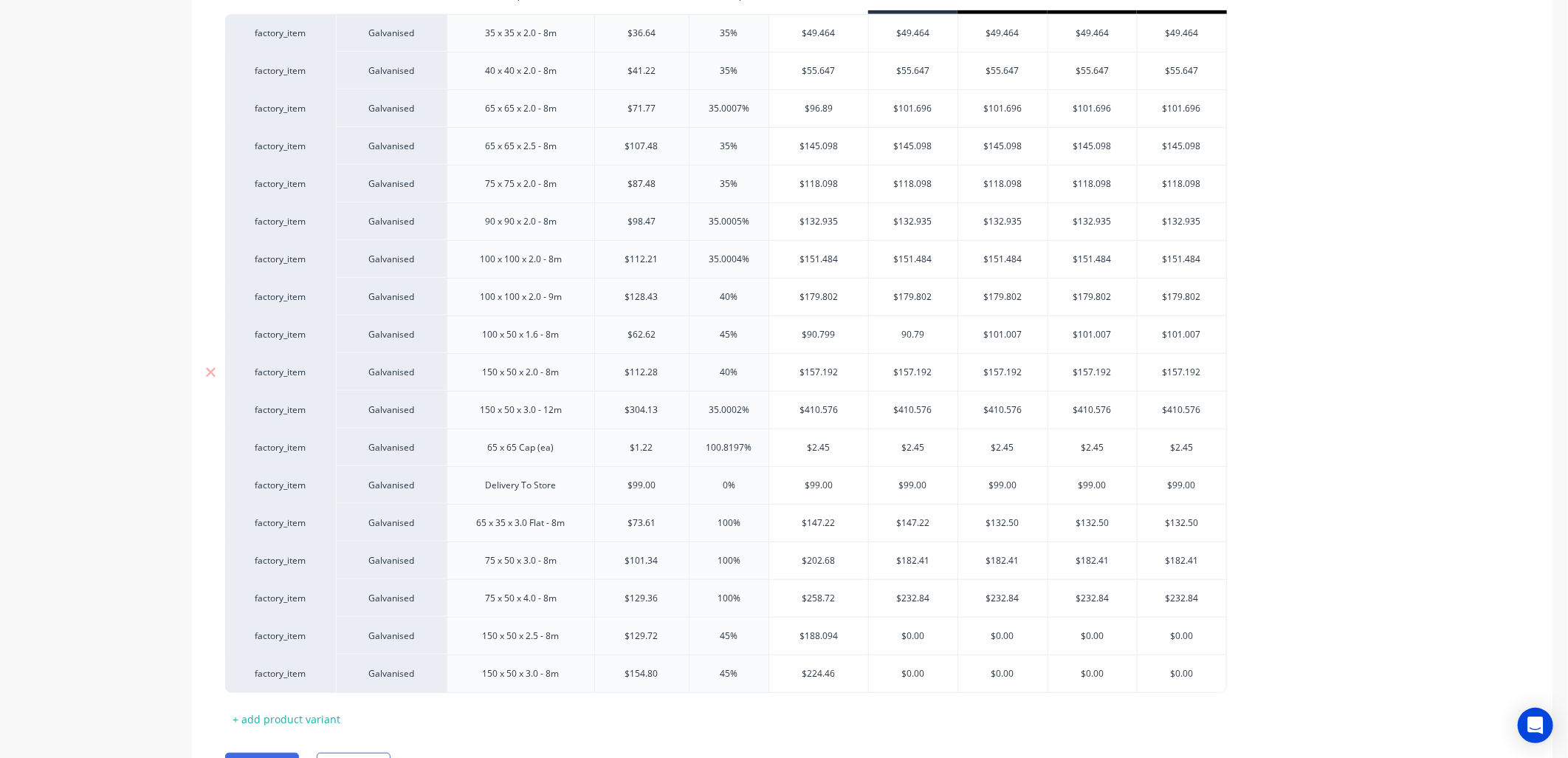
type textarea "x"
type input "90.799"
type input "$101.00"
type textarea "x"
type input "$101."
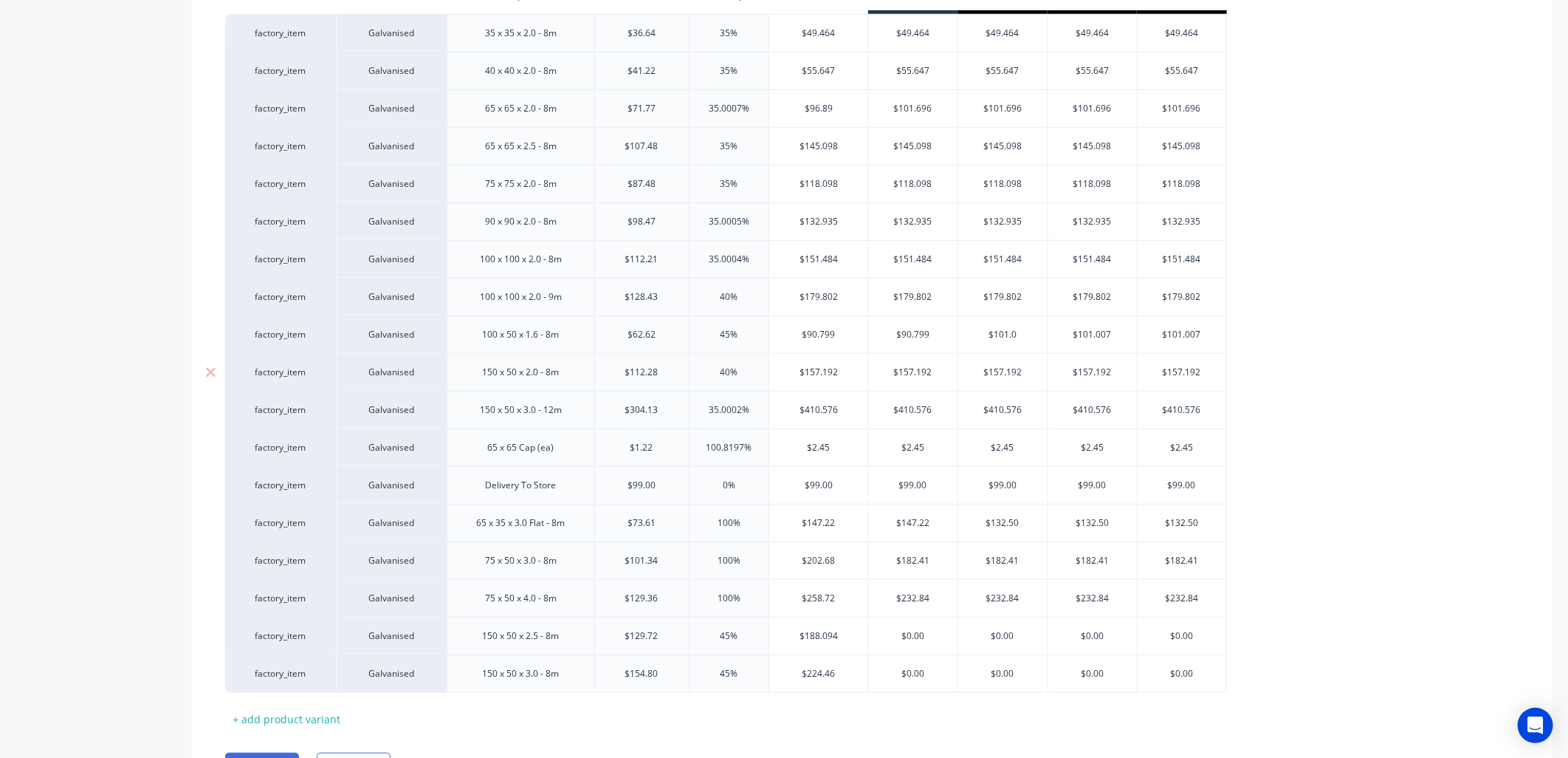
type textarea "x"
type input "$"
type textarea "x"
type input "9"
type textarea "x"
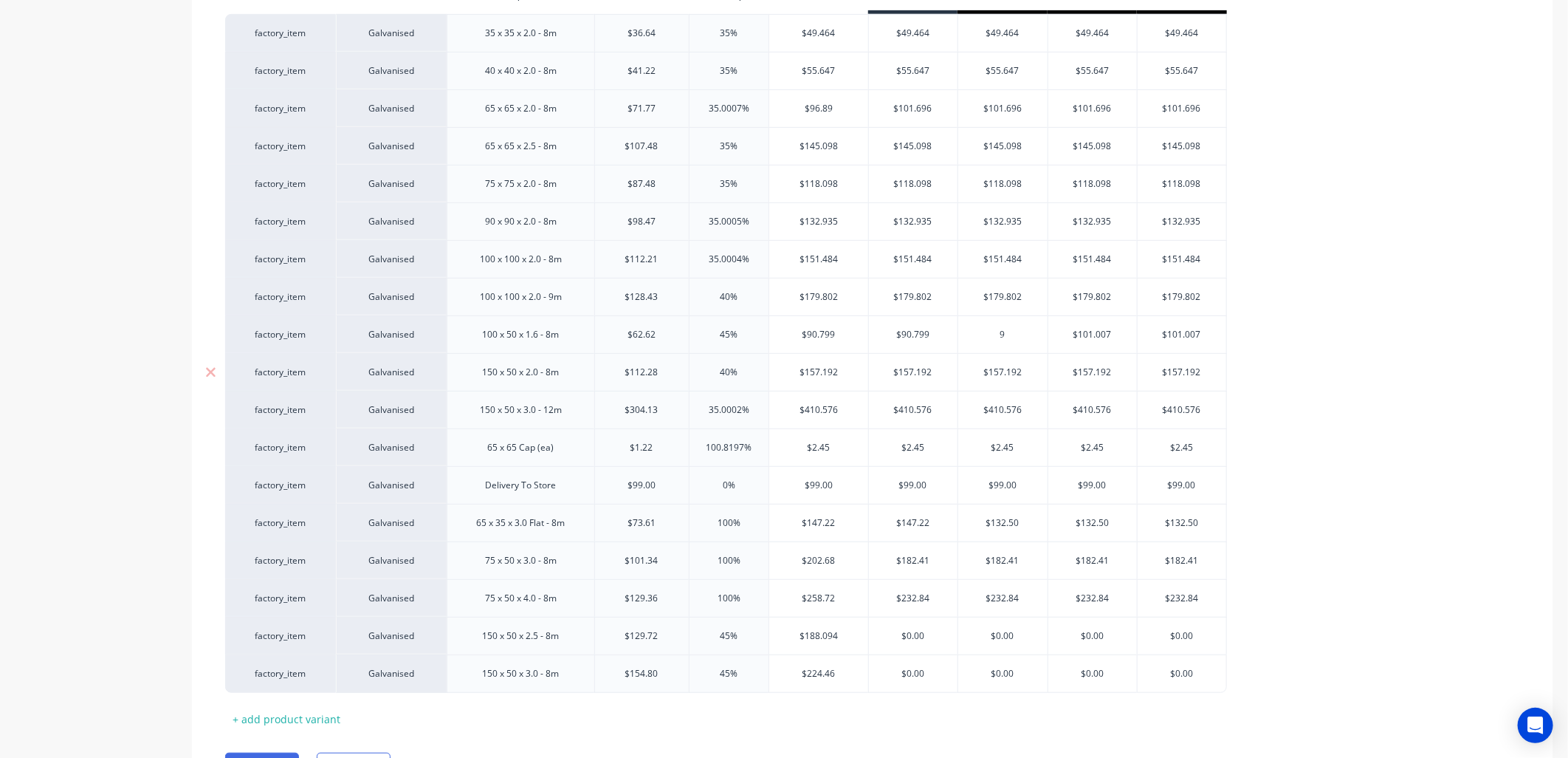
type input "90"
type textarea "x"
type input "90."
type textarea "x"
type input "90.7"
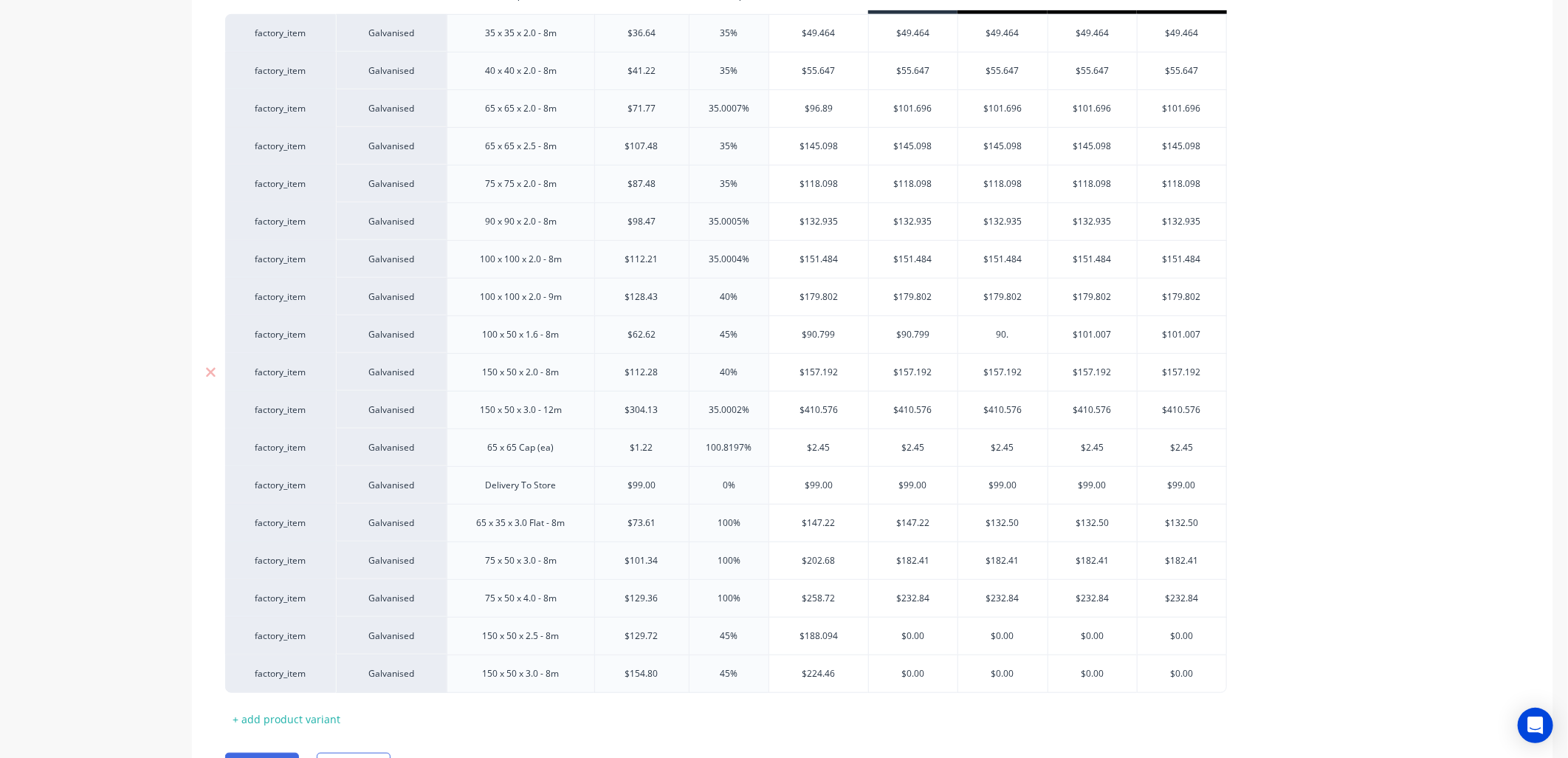
type textarea "x"
type input "90.79"
type textarea "x"
type input "90.799"
type textarea "x"
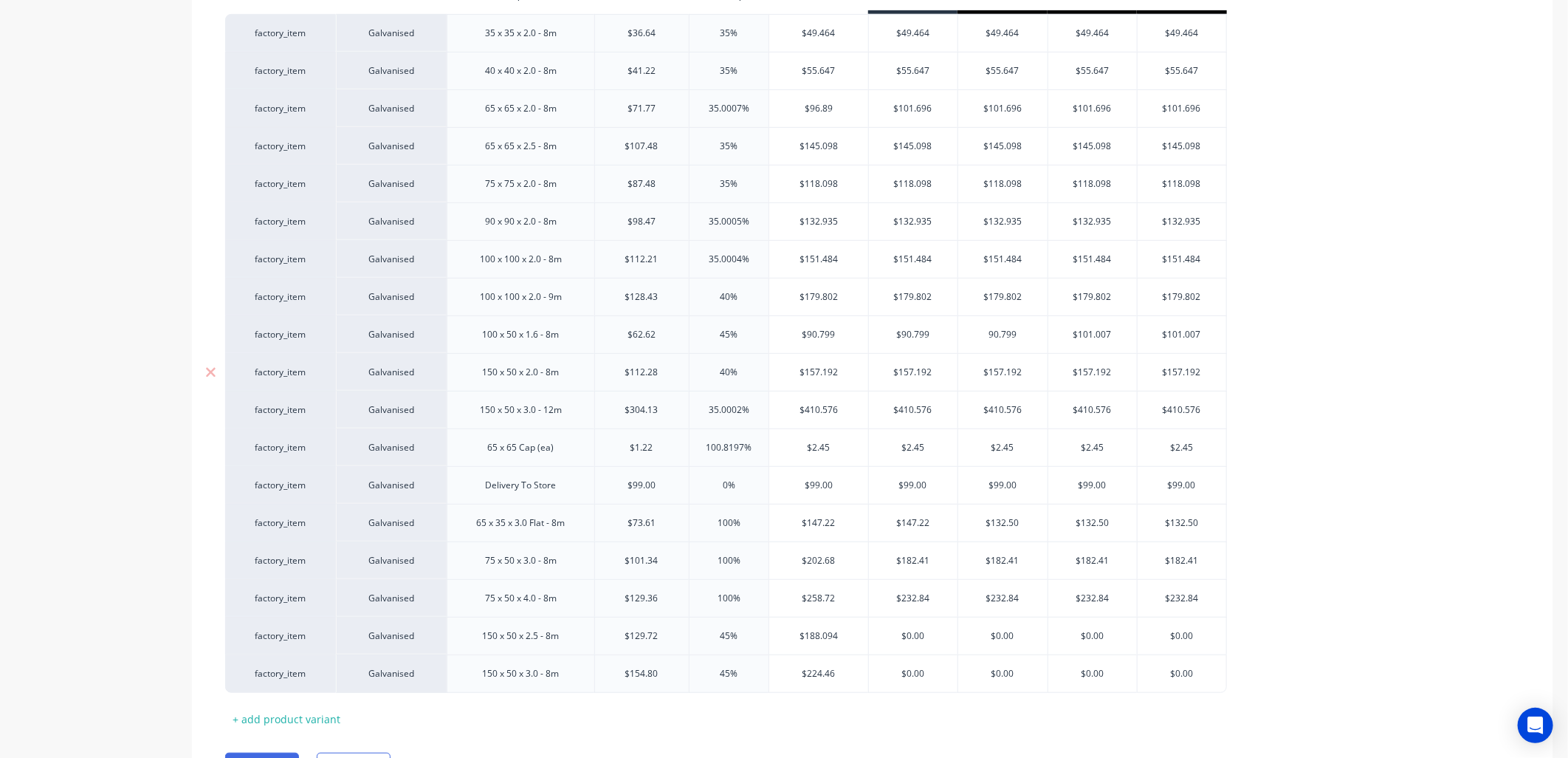
type input "90.799"
type input "$101.00"
type textarea "x"
type input "$101.0"
type textarea "x"
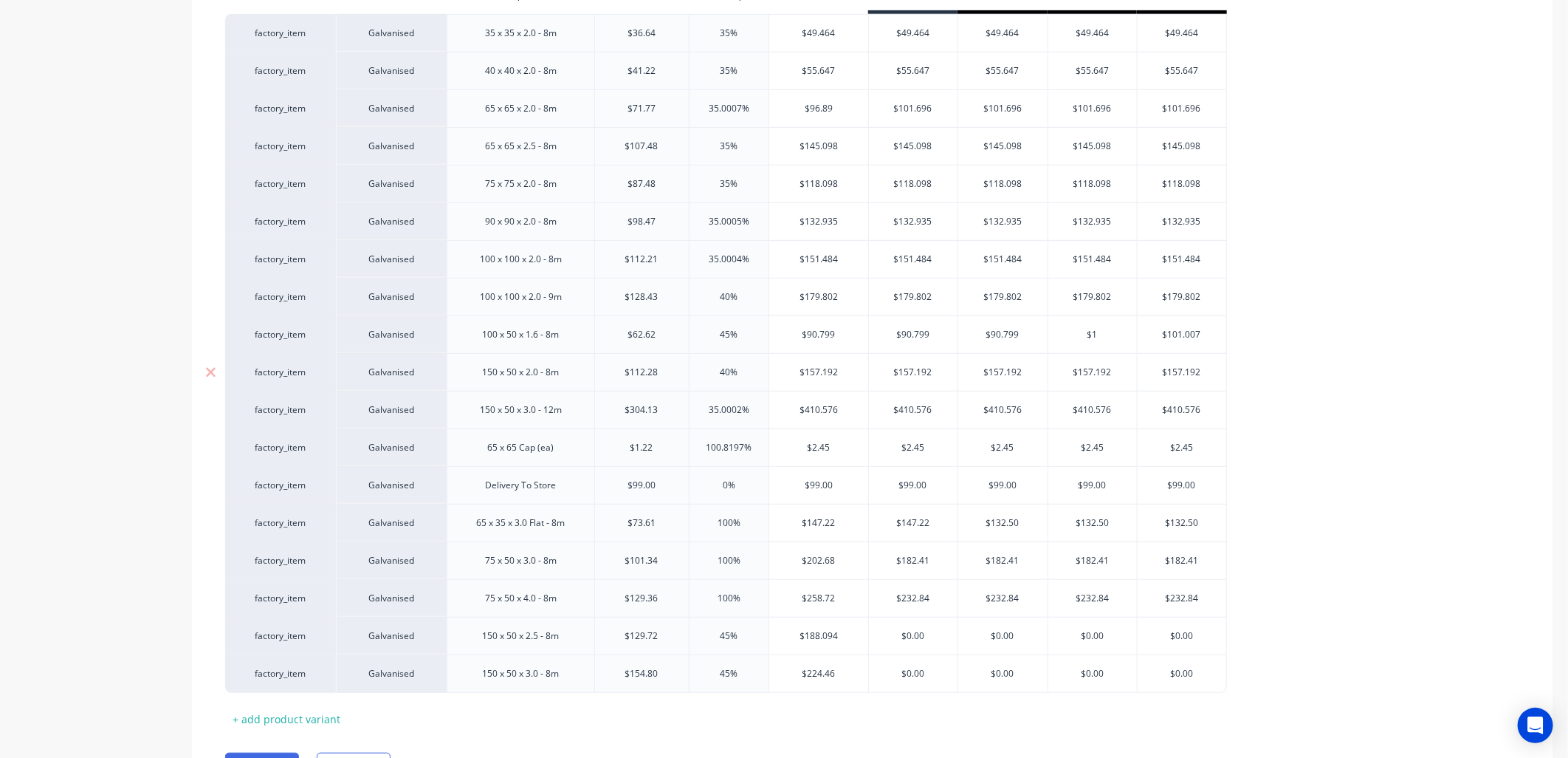
type input "$"
type textarea "x"
type input "9"
type textarea "x"
type input "90"
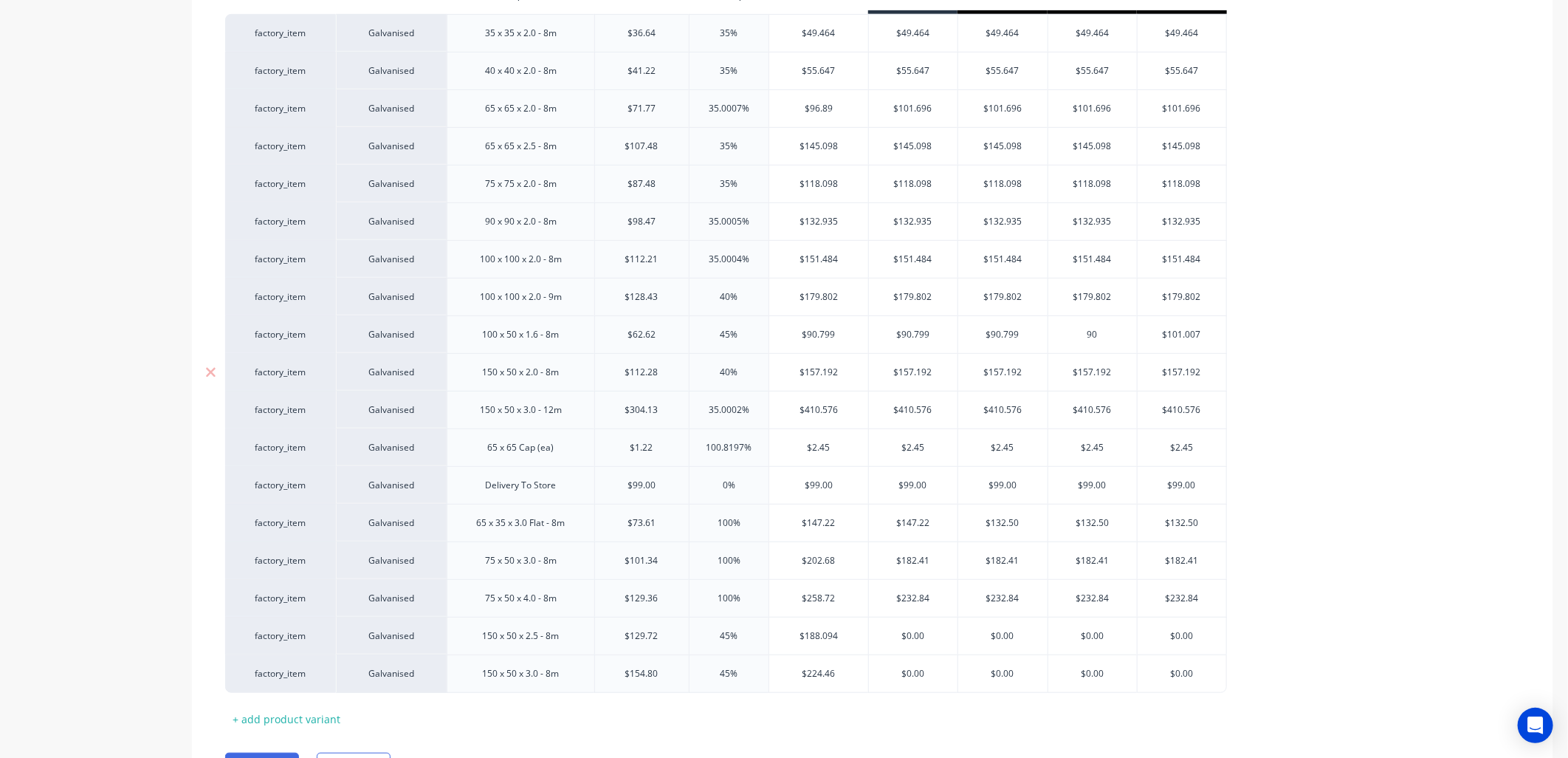
type textarea "x"
type input "90."
type textarea "x"
type input "90.7"
type textarea "x"
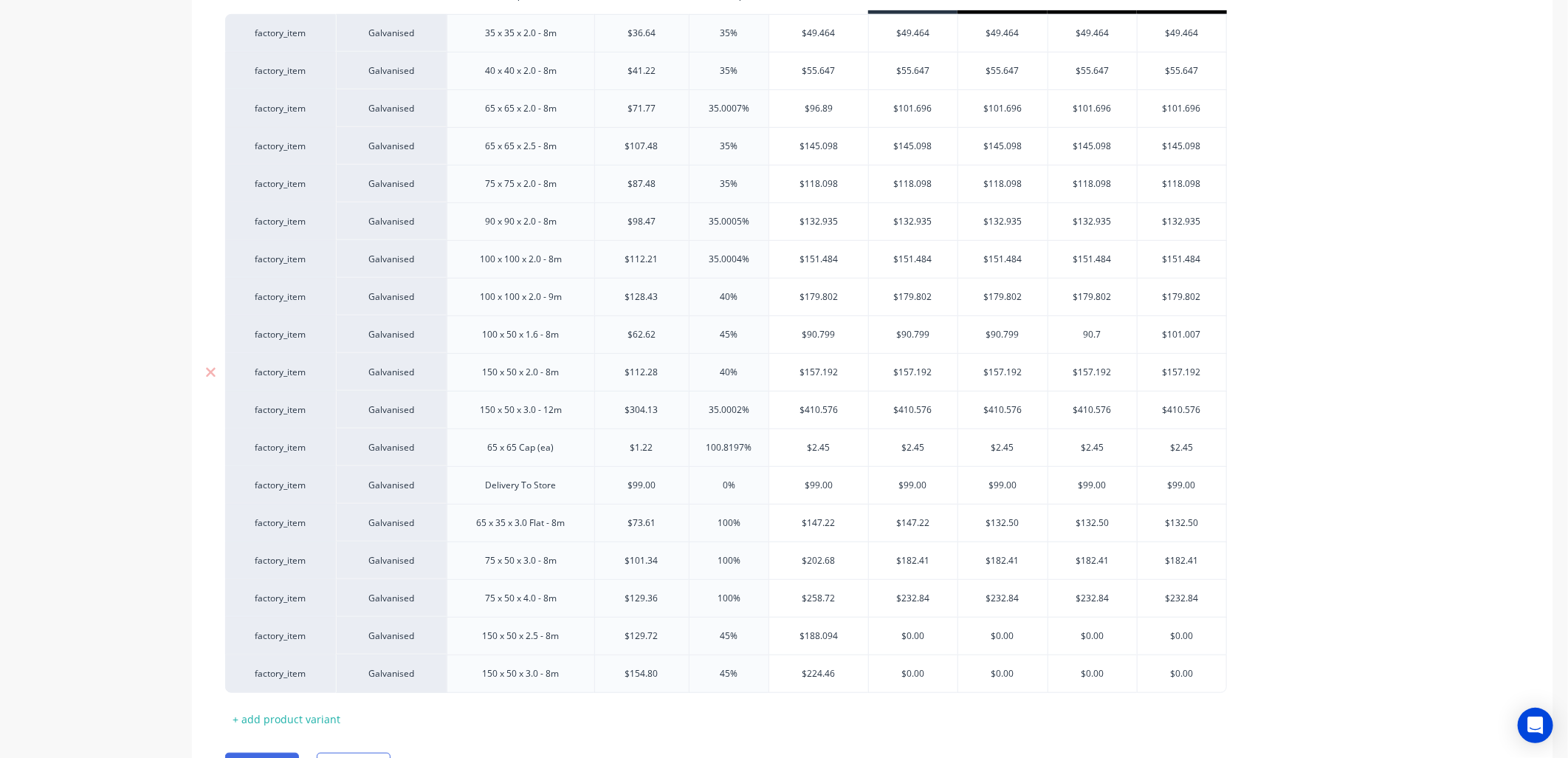
type input "90.79"
type textarea "x"
type input "90.799"
type textarea "x"
type input "90.799"
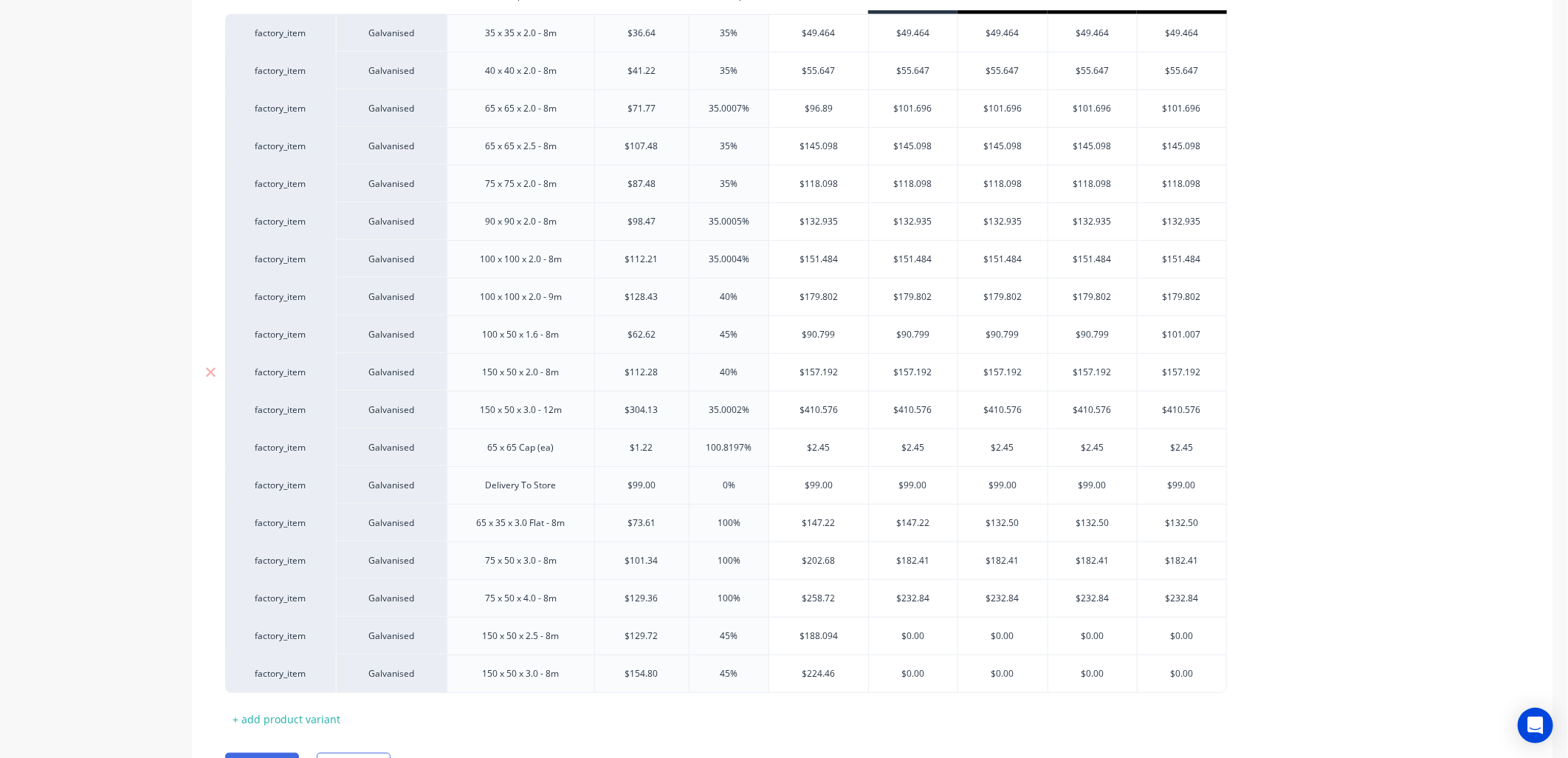
type input "$101.00"
type textarea "x"
type input "$101.0"
type textarea "x"
type input "$"
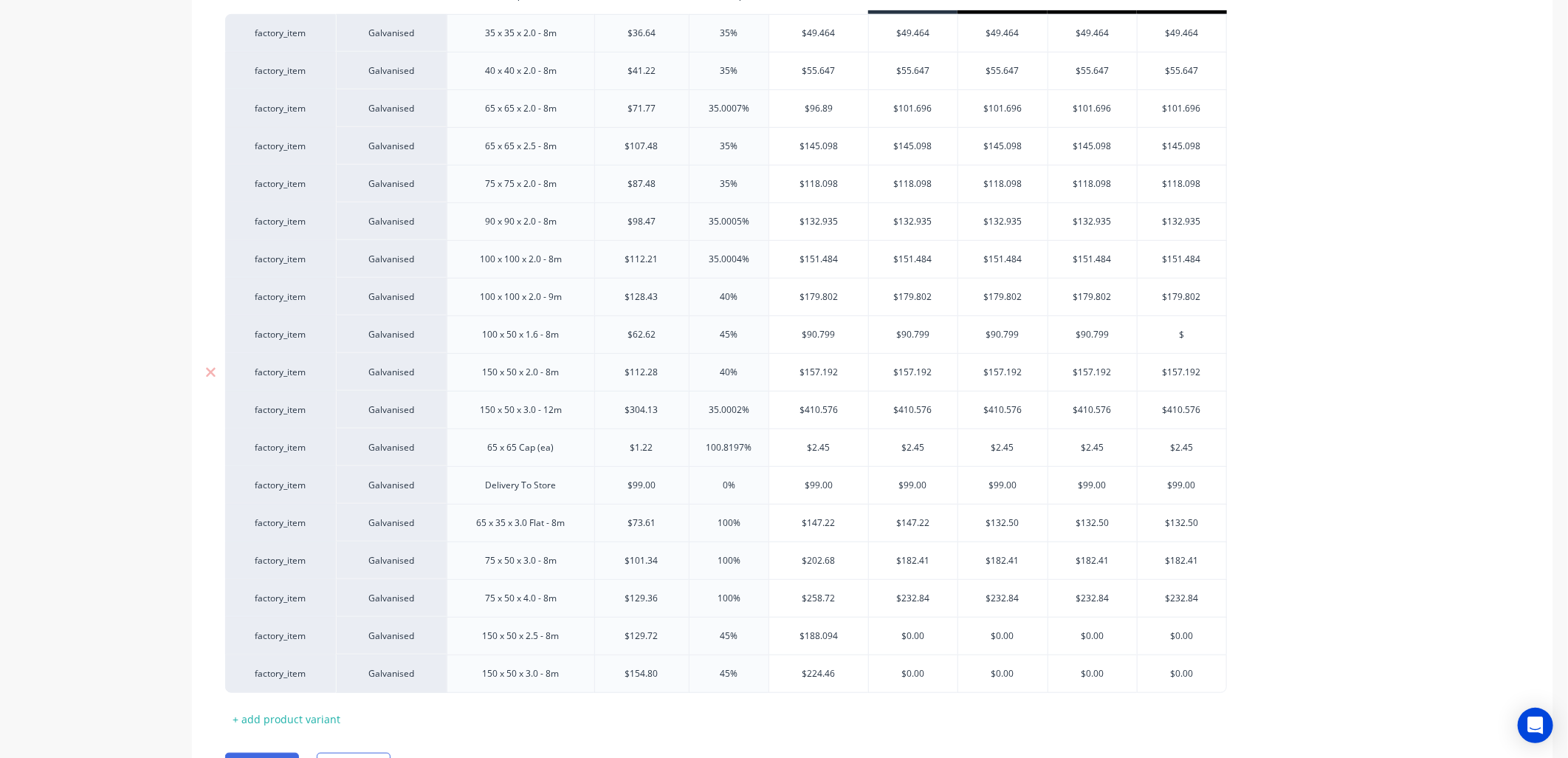
type textarea "x"
type input "9"
type textarea "x"
type input "90"
type textarea "x"
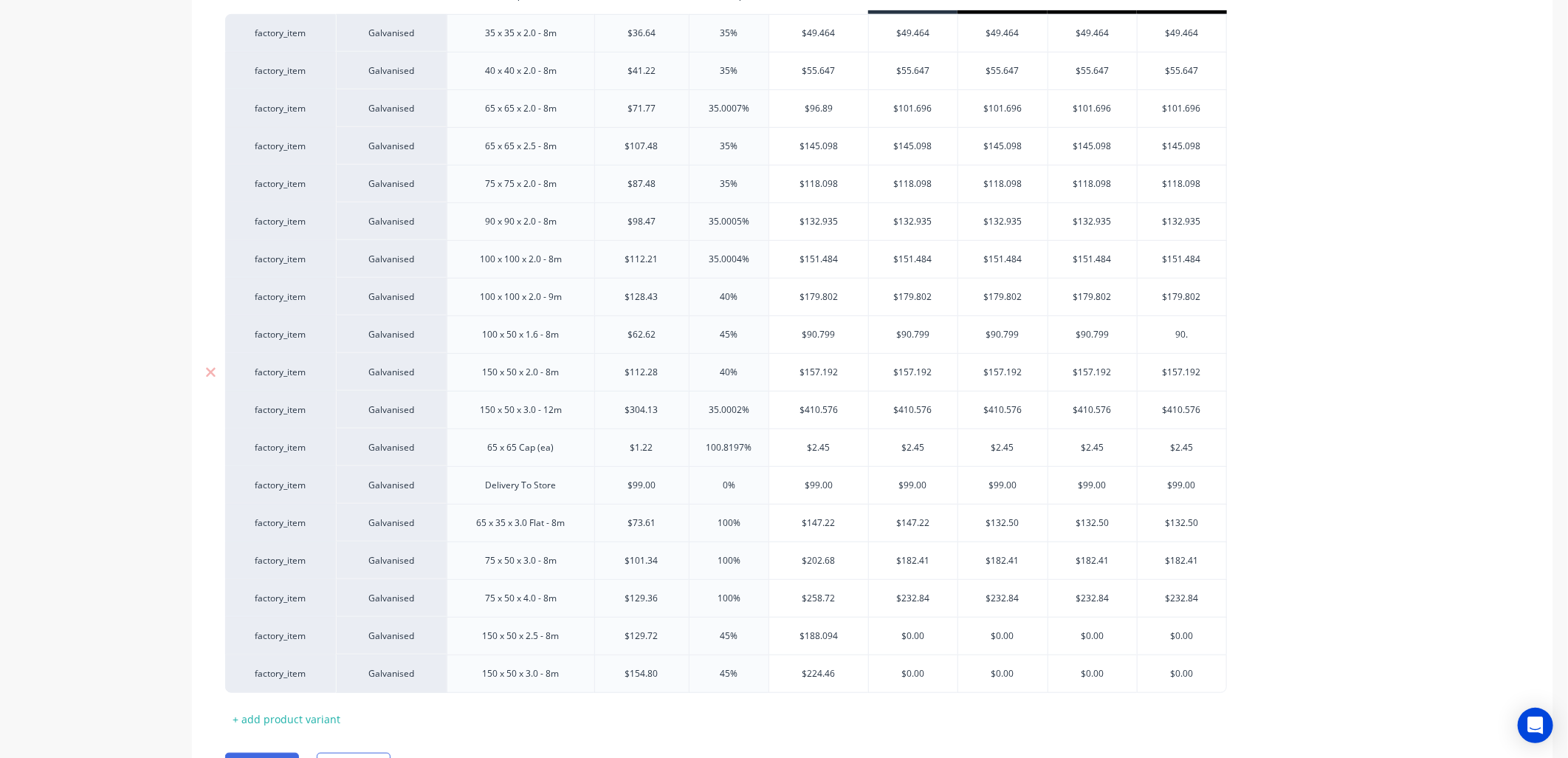
type input "90.3"
type textarea "x"
type input "90.37"
type textarea "x"
type input "90.379"
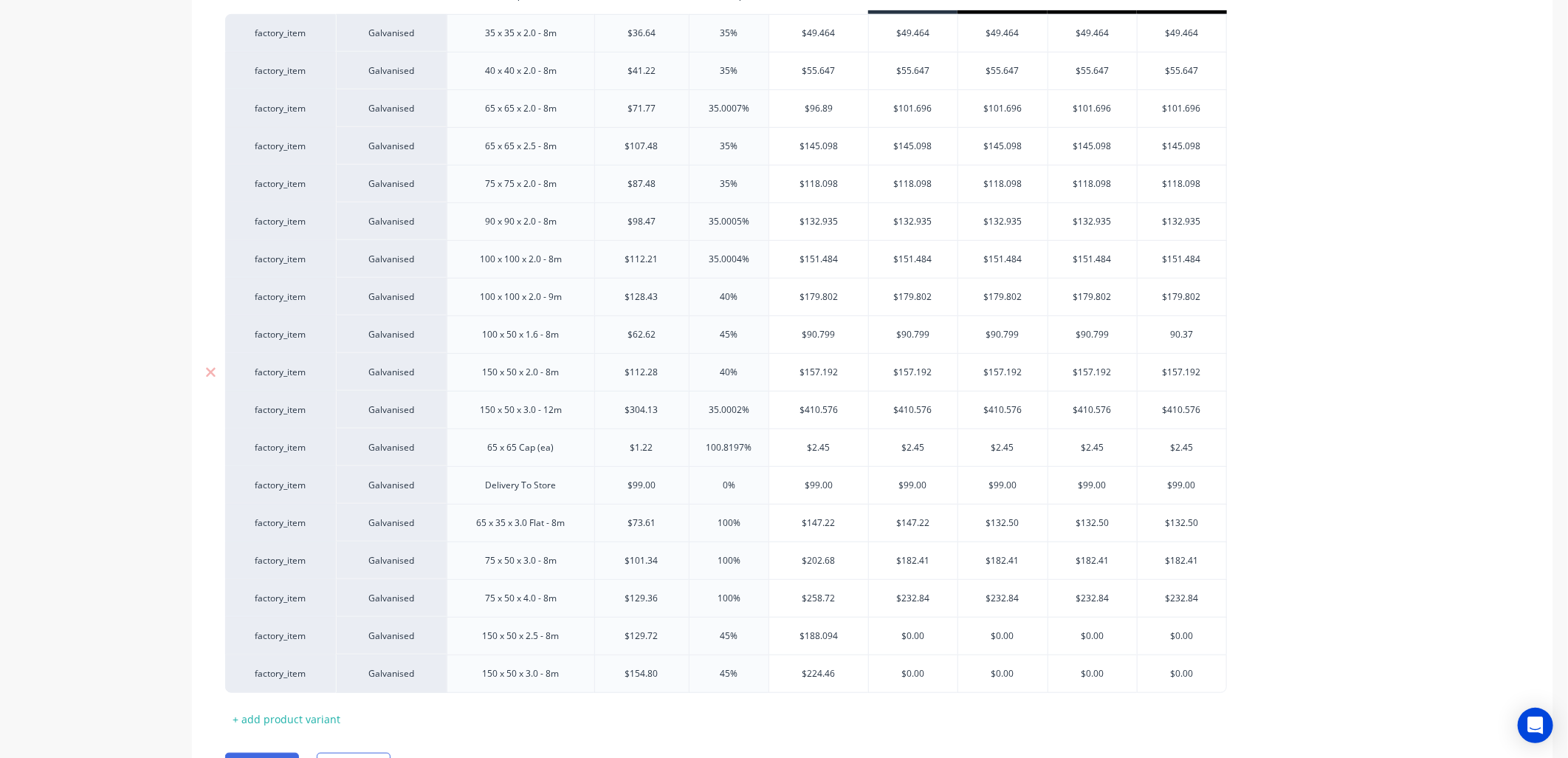
type textarea "x"
type input "90.3799"
type textarea "x"
type input "90.379"
type textarea "x"
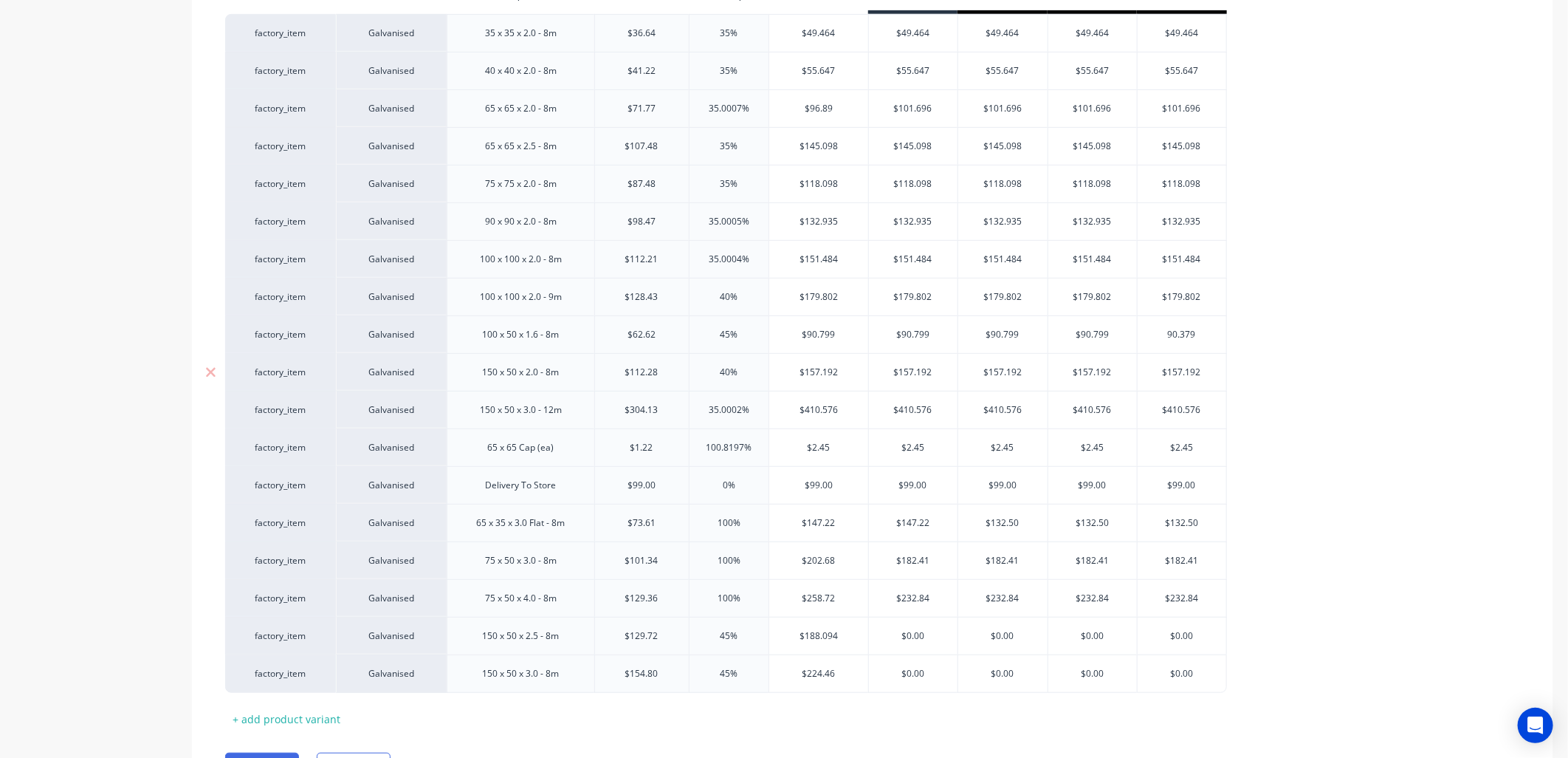
type input "90.37"
type textarea "x"
type input "90.3"
type textarea "x"
type input "90."
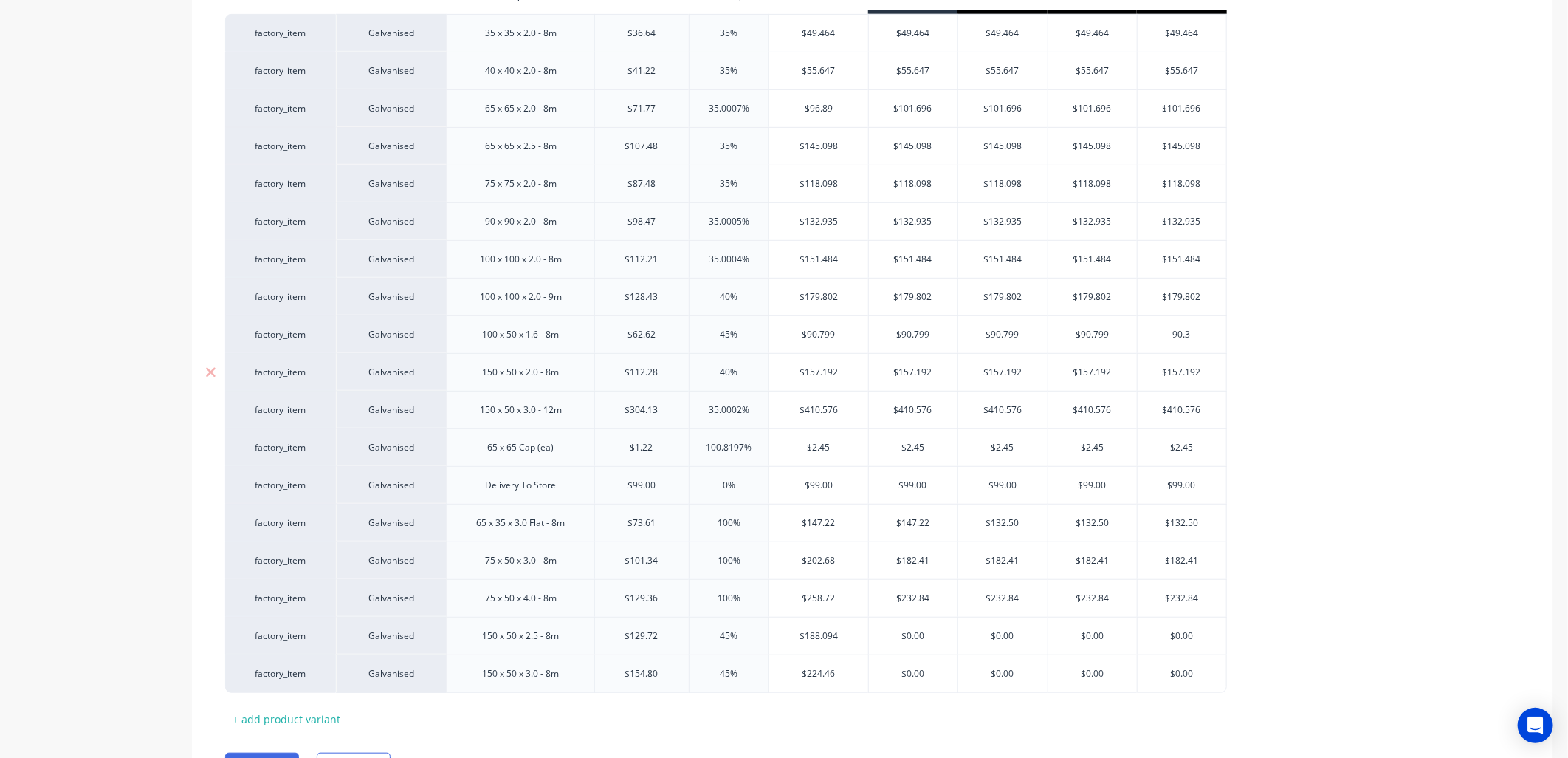
type textarea "x"
type input "90.7"
type textarea "x"
type input "90.79"
type textarea "x"
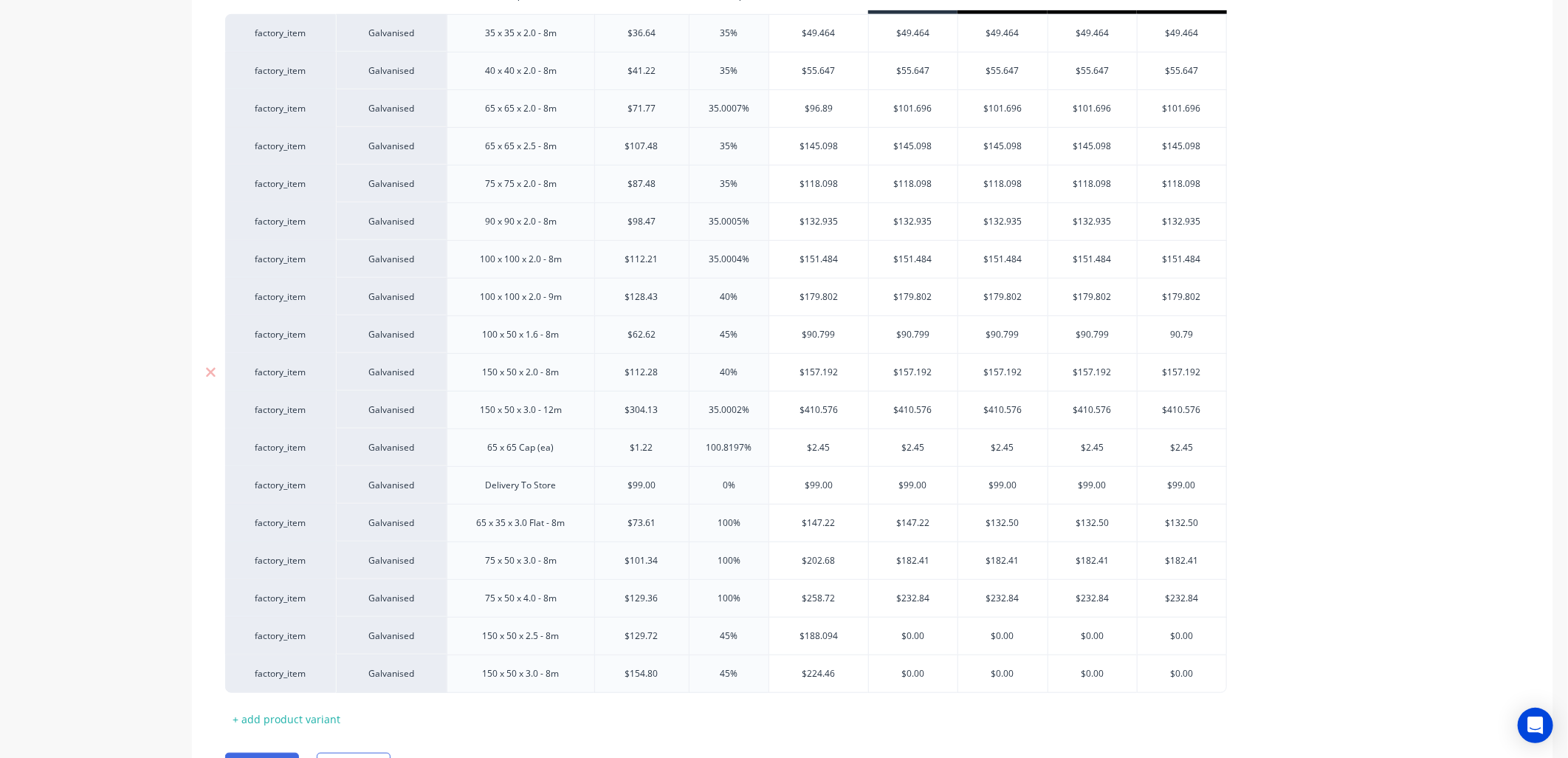
type input "90.799"
type textarea "x"
type input "90.799"
click at [727, 563] on input "100%" at bounding box center [729, 560] width 80 height 13
click at [727, 562] on input "100%" at bounding box center [729, 560] width 80 height 13
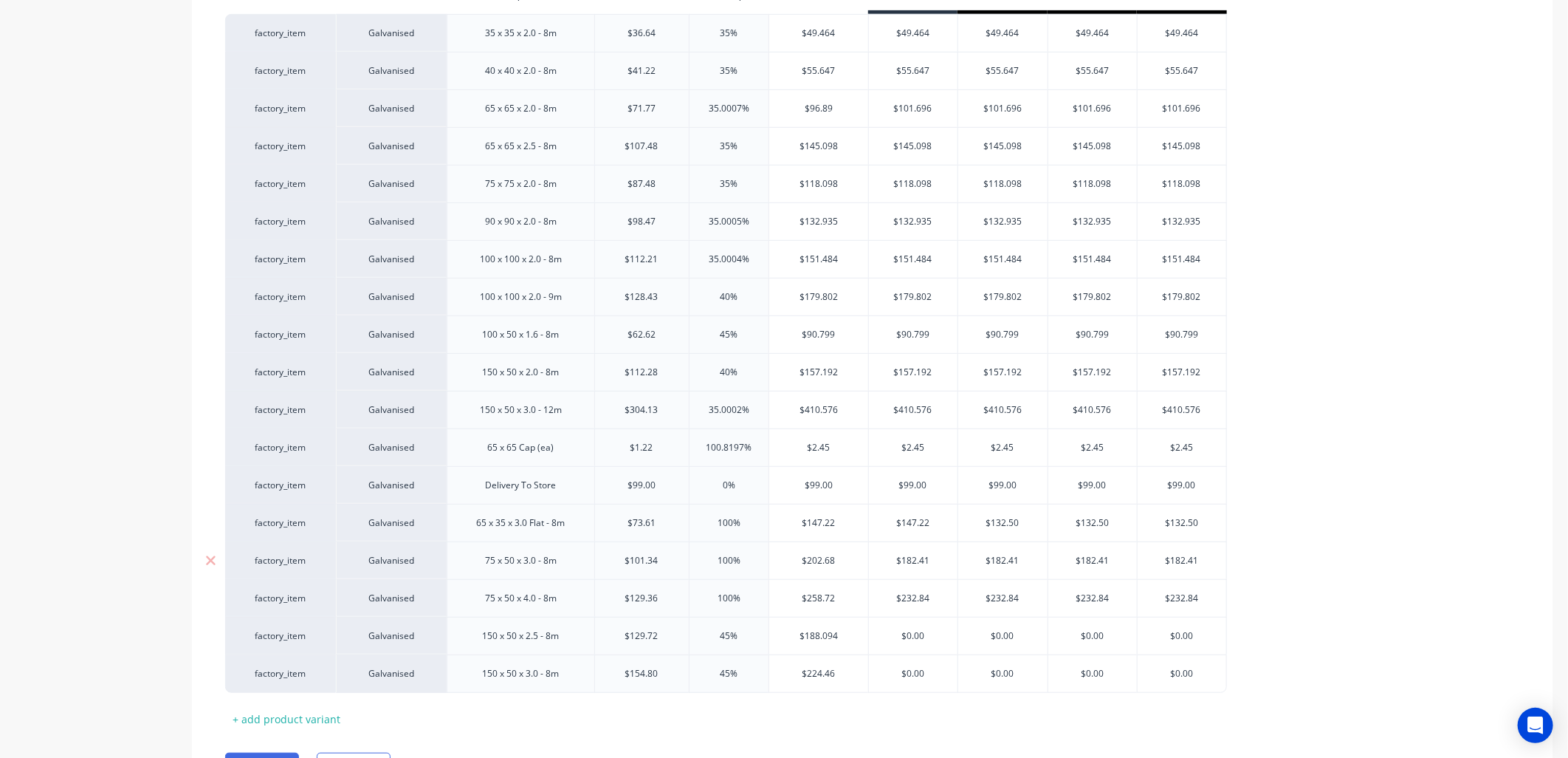
type input "4%"
type textarea "x"
type input "45%"
type textarea "x"
type input "45%"
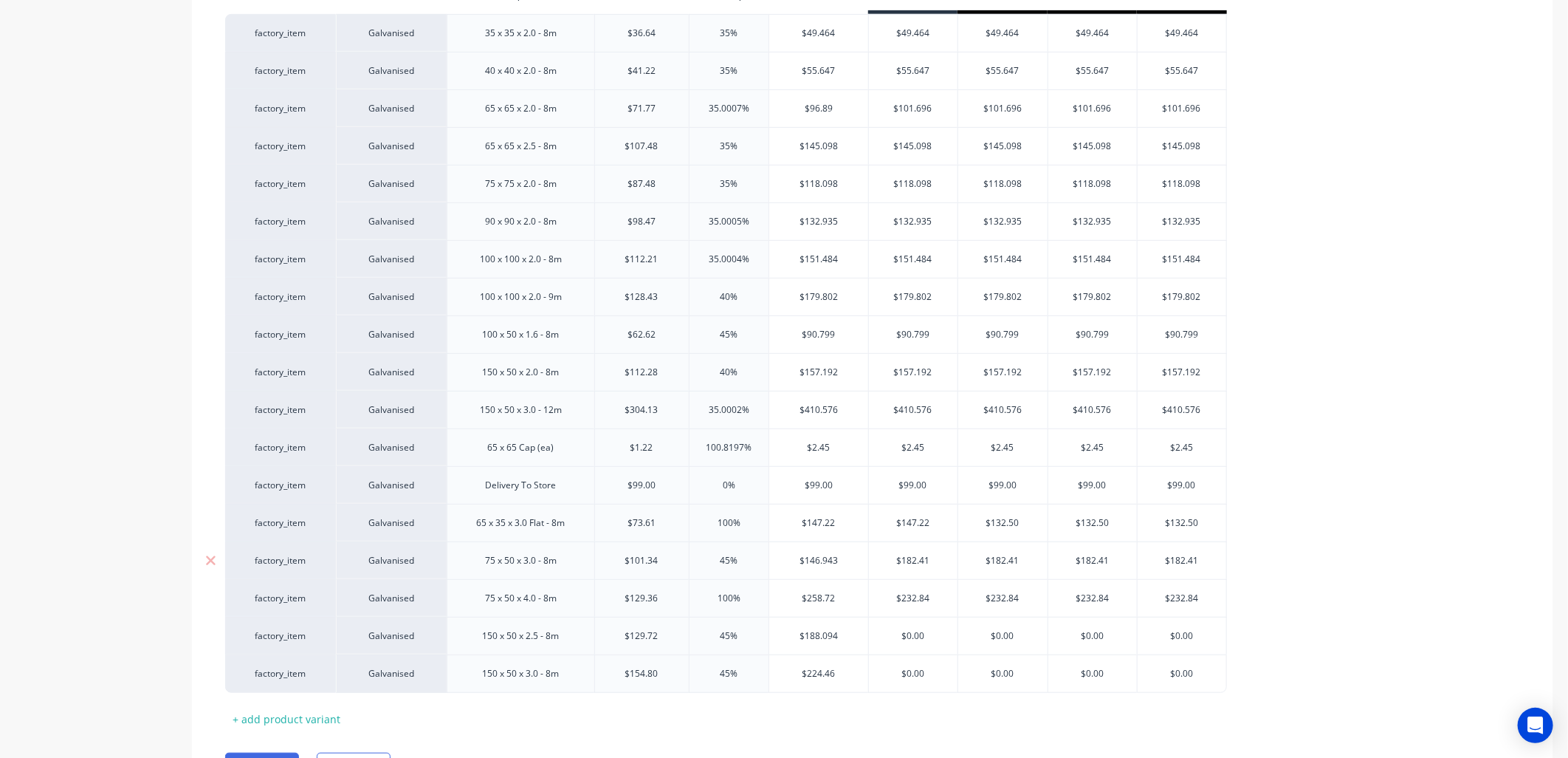
type input "$146.943"
click at [727, 562] on input "45%" at bounding box center [729, 560] width 80 height 13
click at [726, 561] on input "45%" at bounding box center [729, 560] width 80 height 13
type input "5%"
type textarea "x"
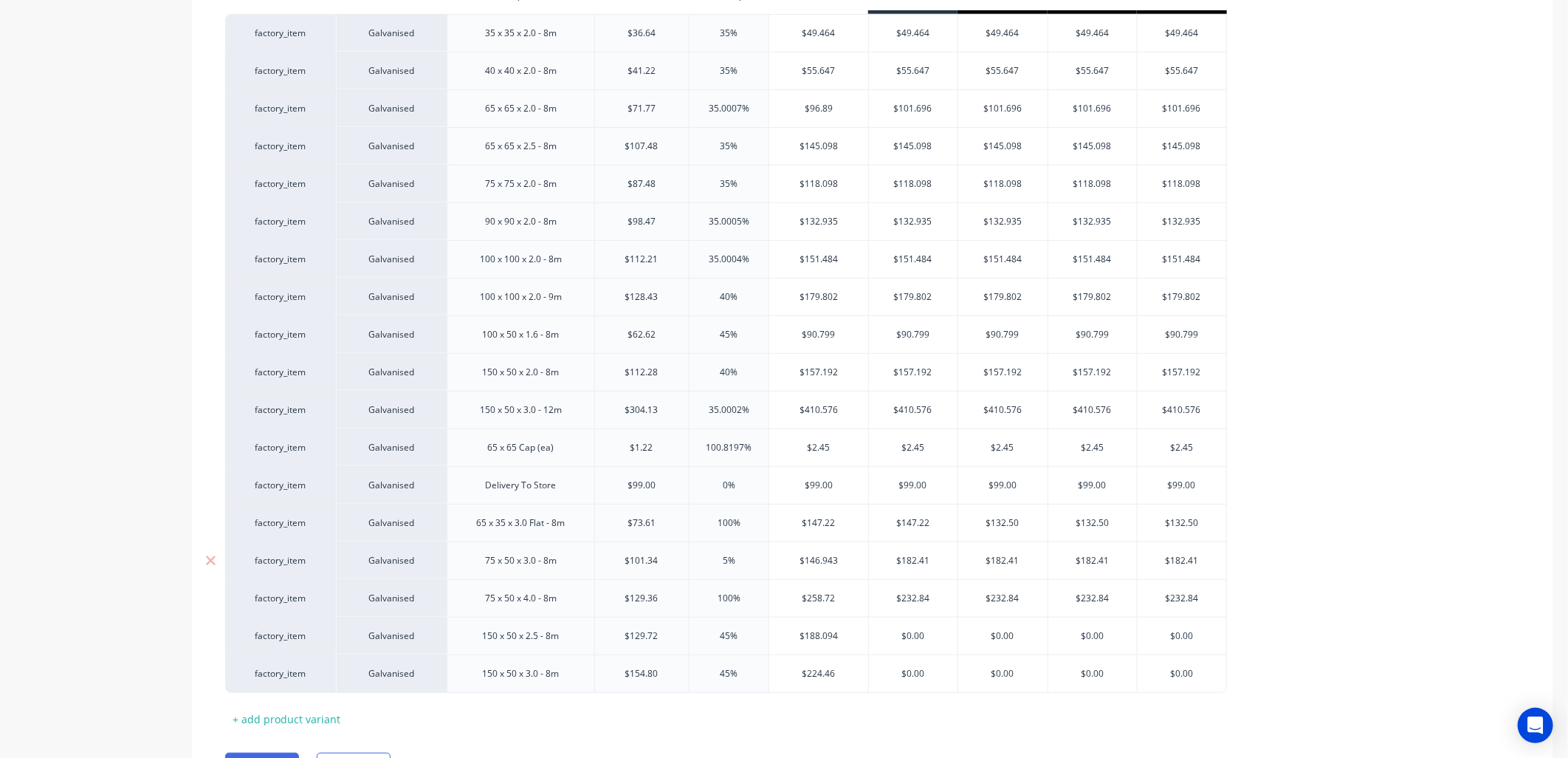
type input "55%"
type textarea "x"
type input "55%"
type input "$157.077"
click at [727, 558] on input "55%" at bounding box center [729, 560] width 80 height 13
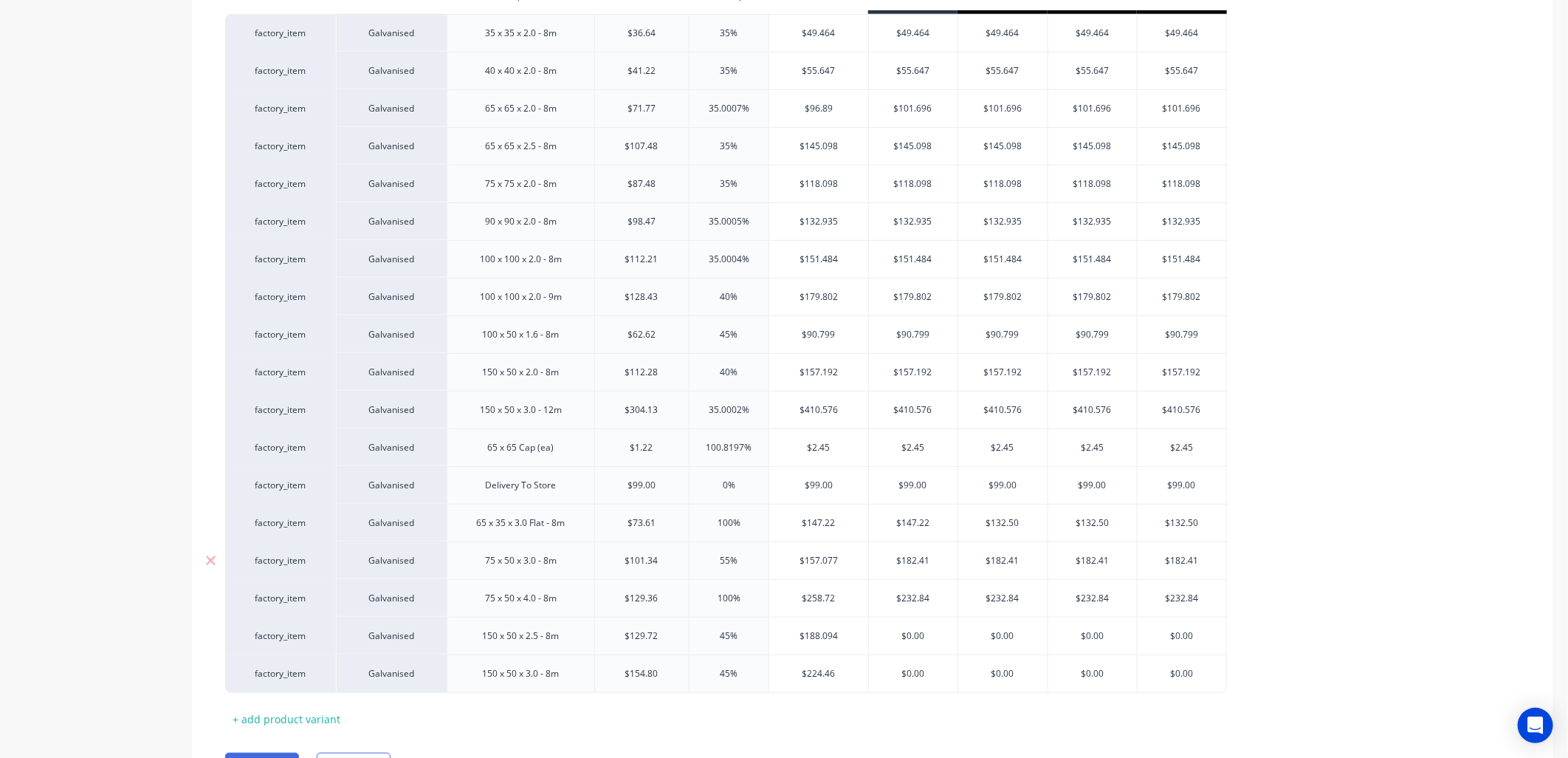
click at [727, 558] on input "55%" at bounding box center [729, 560] width 80 height 13
type input "7%"
type textarea "x"
type input "75%"
type textarea "x"
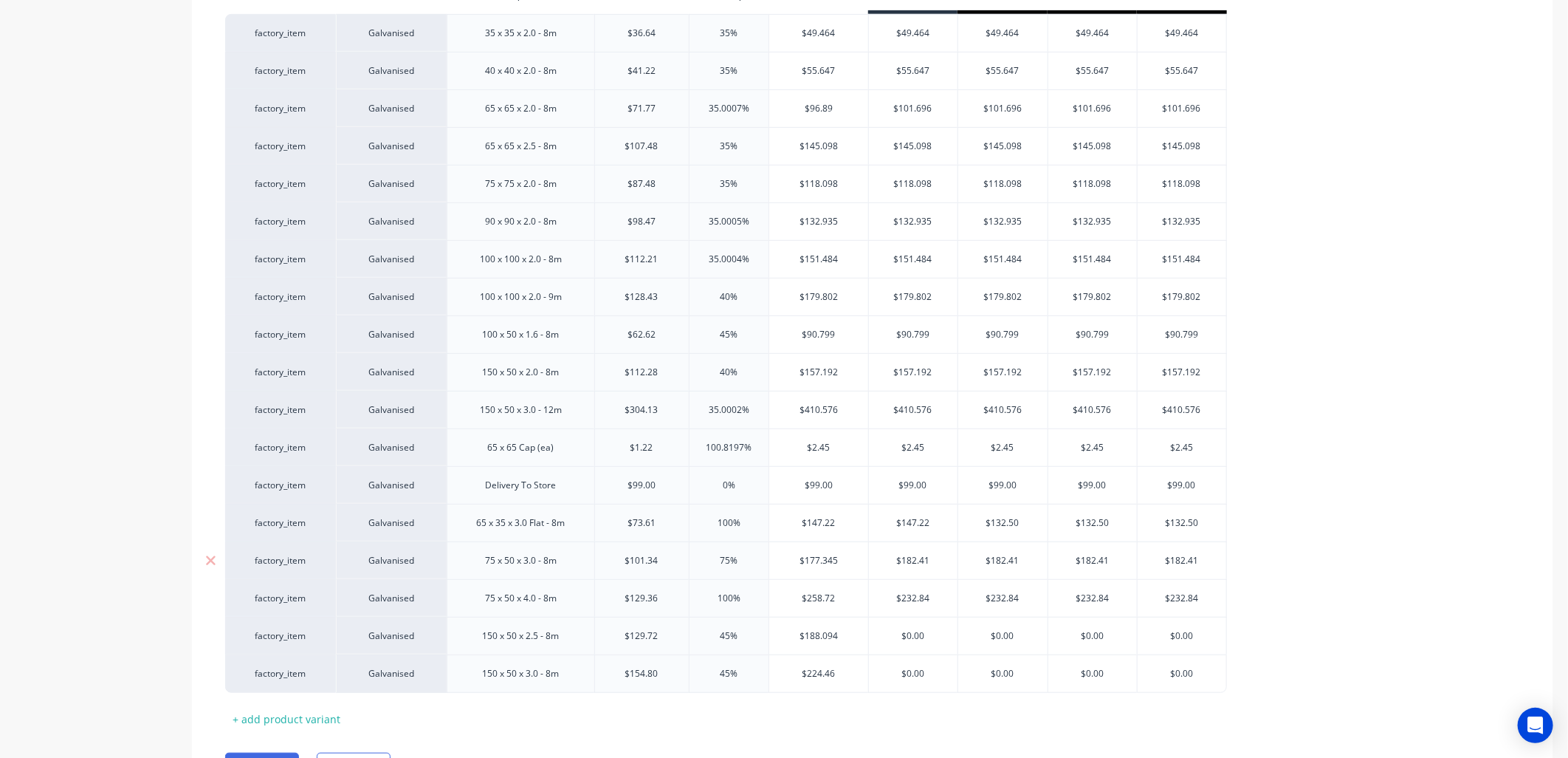
type input "75%"
type input "$177.345"
click at [726, 523] on input "100%" at bounding box center [729, 522] width 80 height 13
click at [722, 525] on input "100%" at bounding box center [729, 522] width 80 height 13
type input "7%"
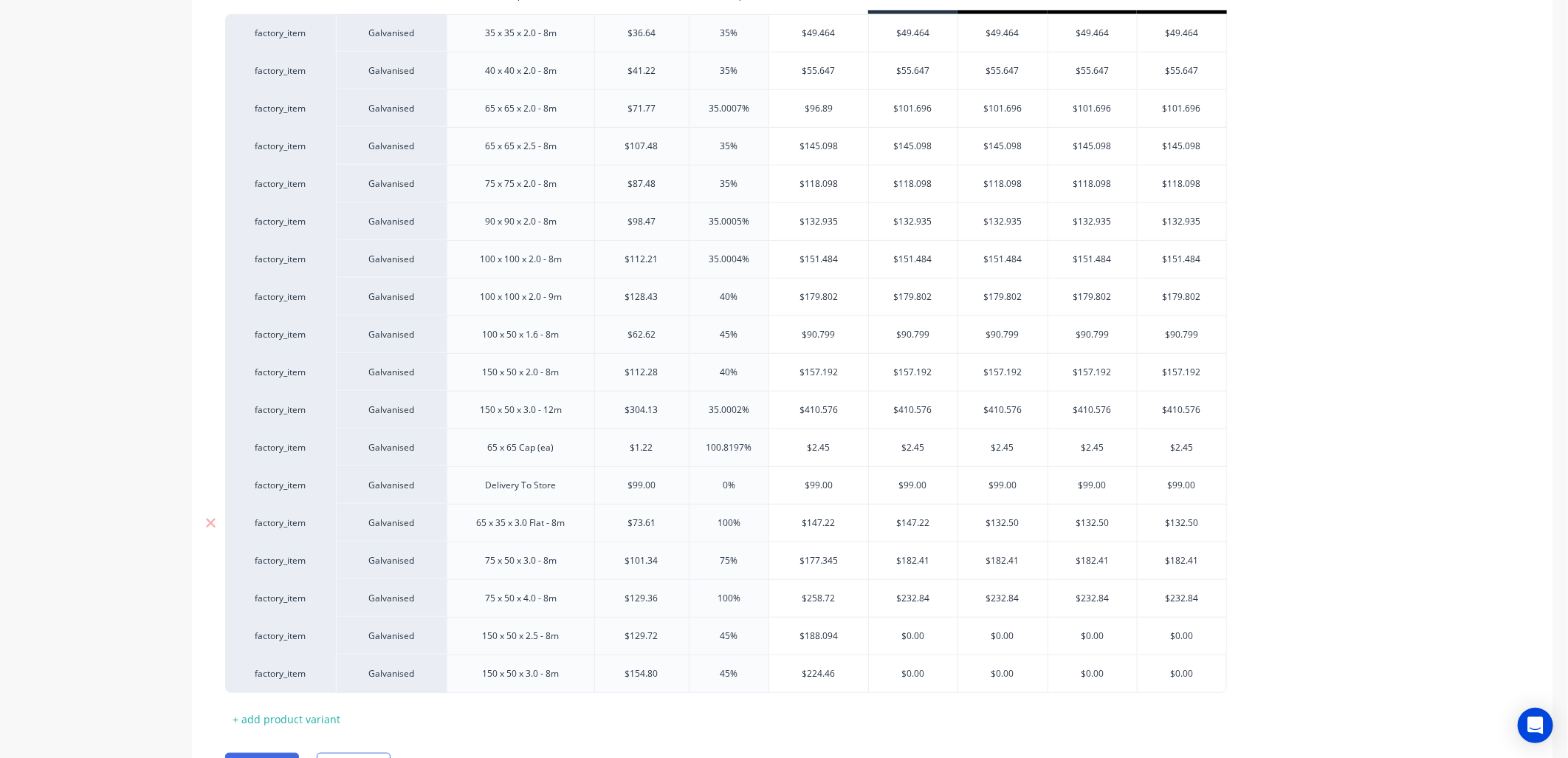
type textarea "x"
type input "75%"
type textarea "x"
type input "75%"
type input "$128.8175"
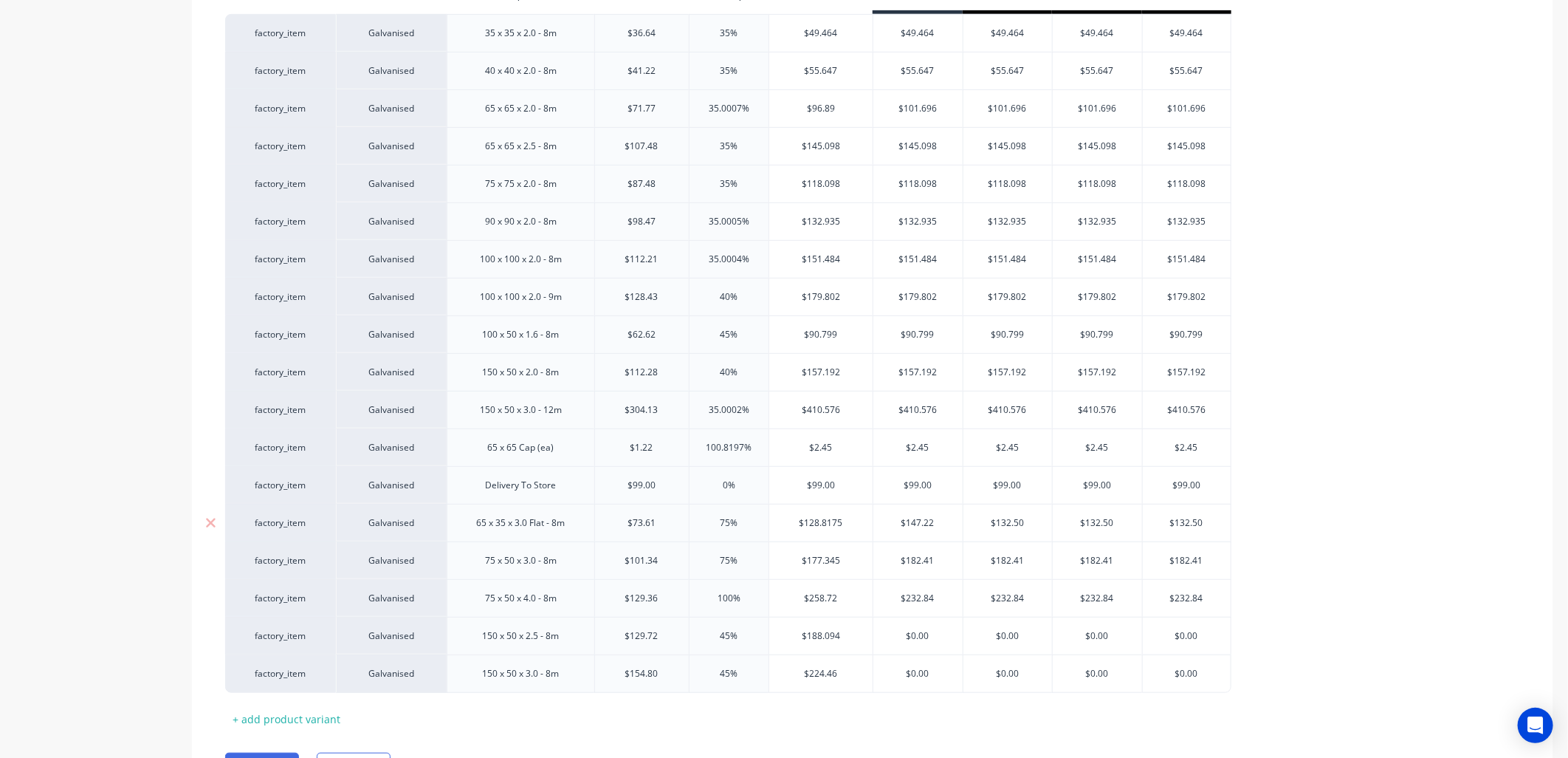
click at [550, 527] on div "65 x 35 x 3.0 Flat - 8m" at bounding box center [520, 523] width 112 height 19
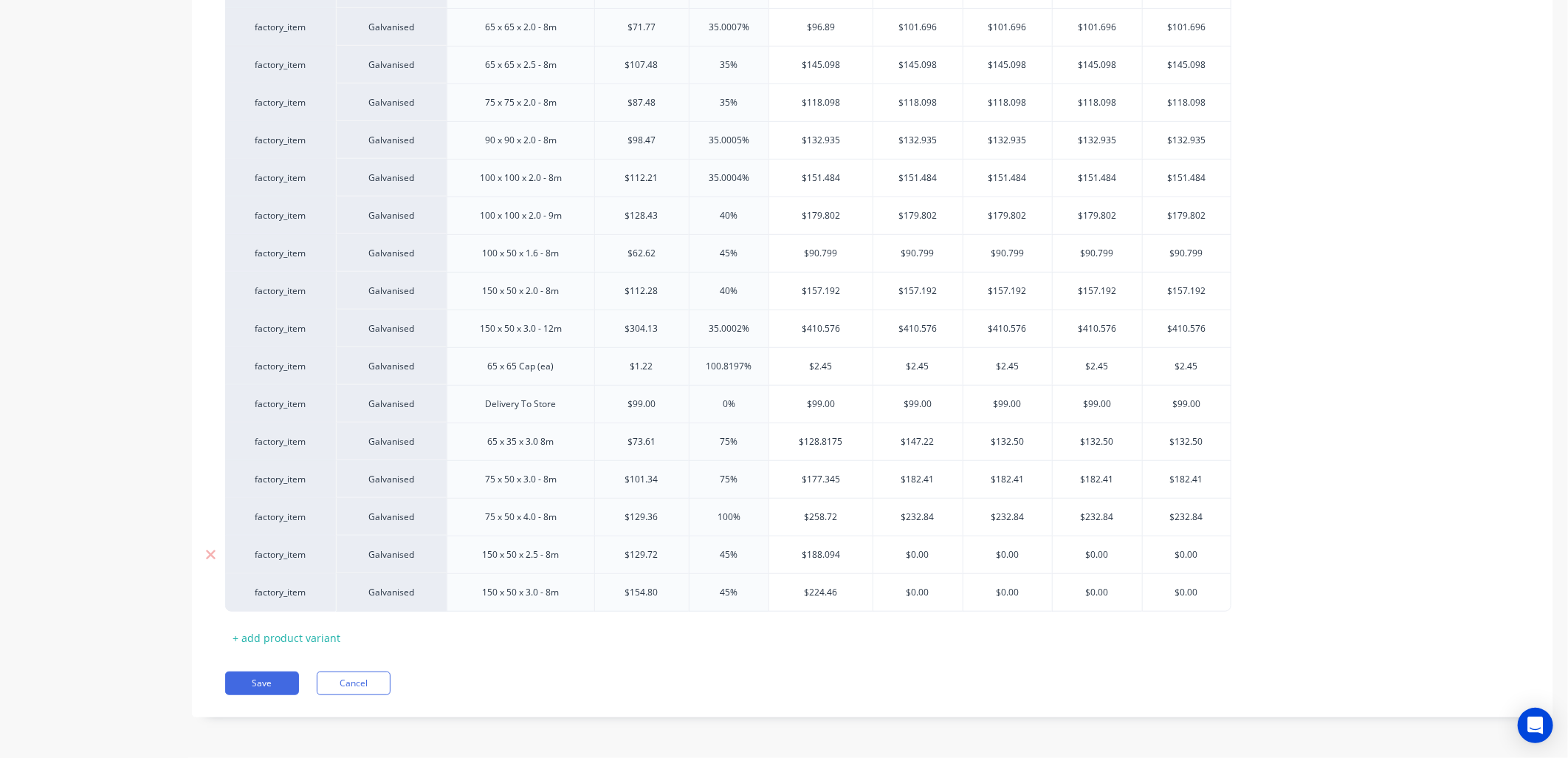
type textarea "x"
type input "$0.00"
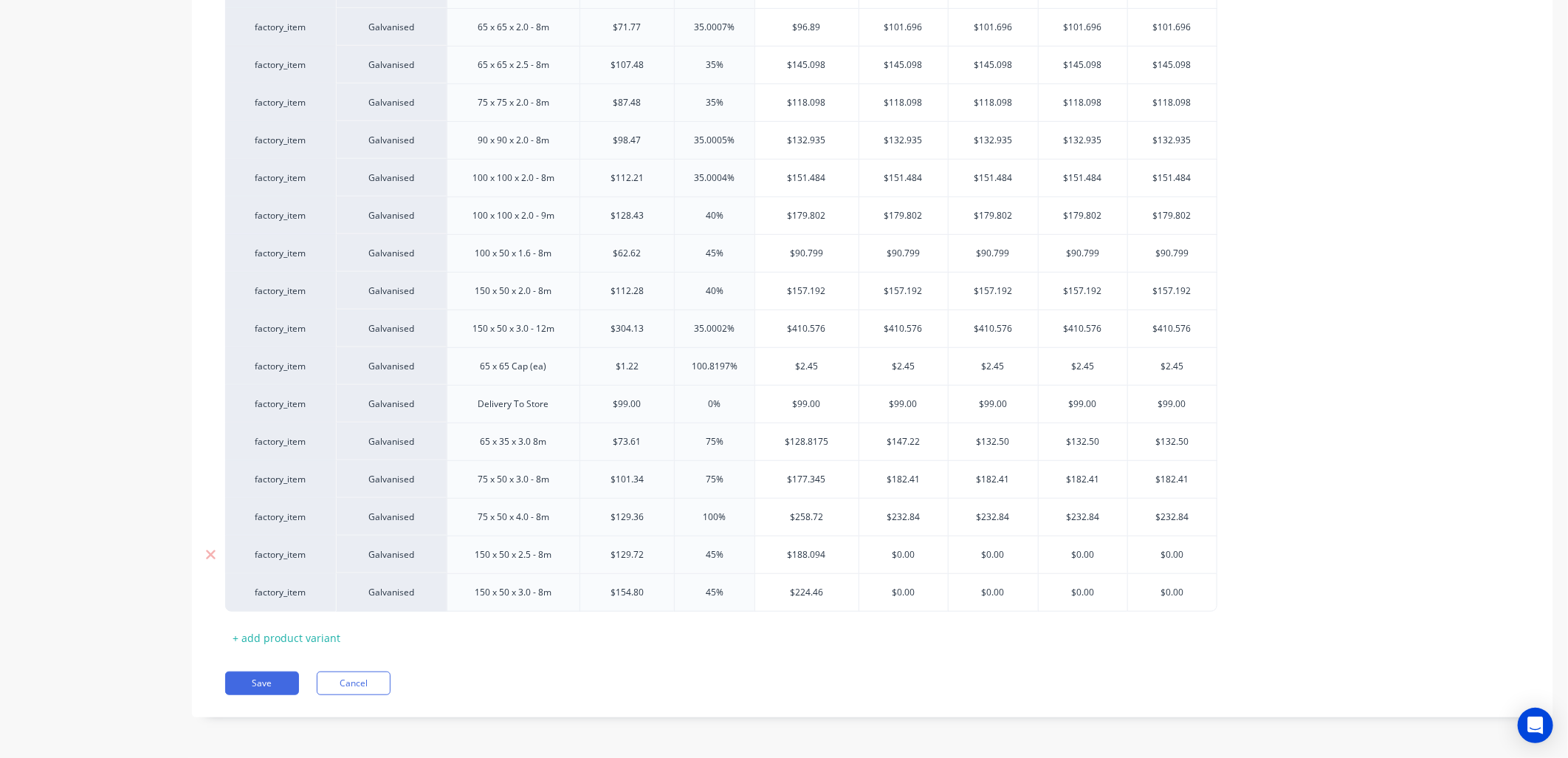
drag, startPoint x: 935, startPoint y: 555, endPoint x: 884, endPoint y: 556, distance: 51.0
click at [841, 556] on input "$0.00" at bounding box center [904, 554] width 89 height 13
type textarea "x"
type input "1"
type textarea "x"
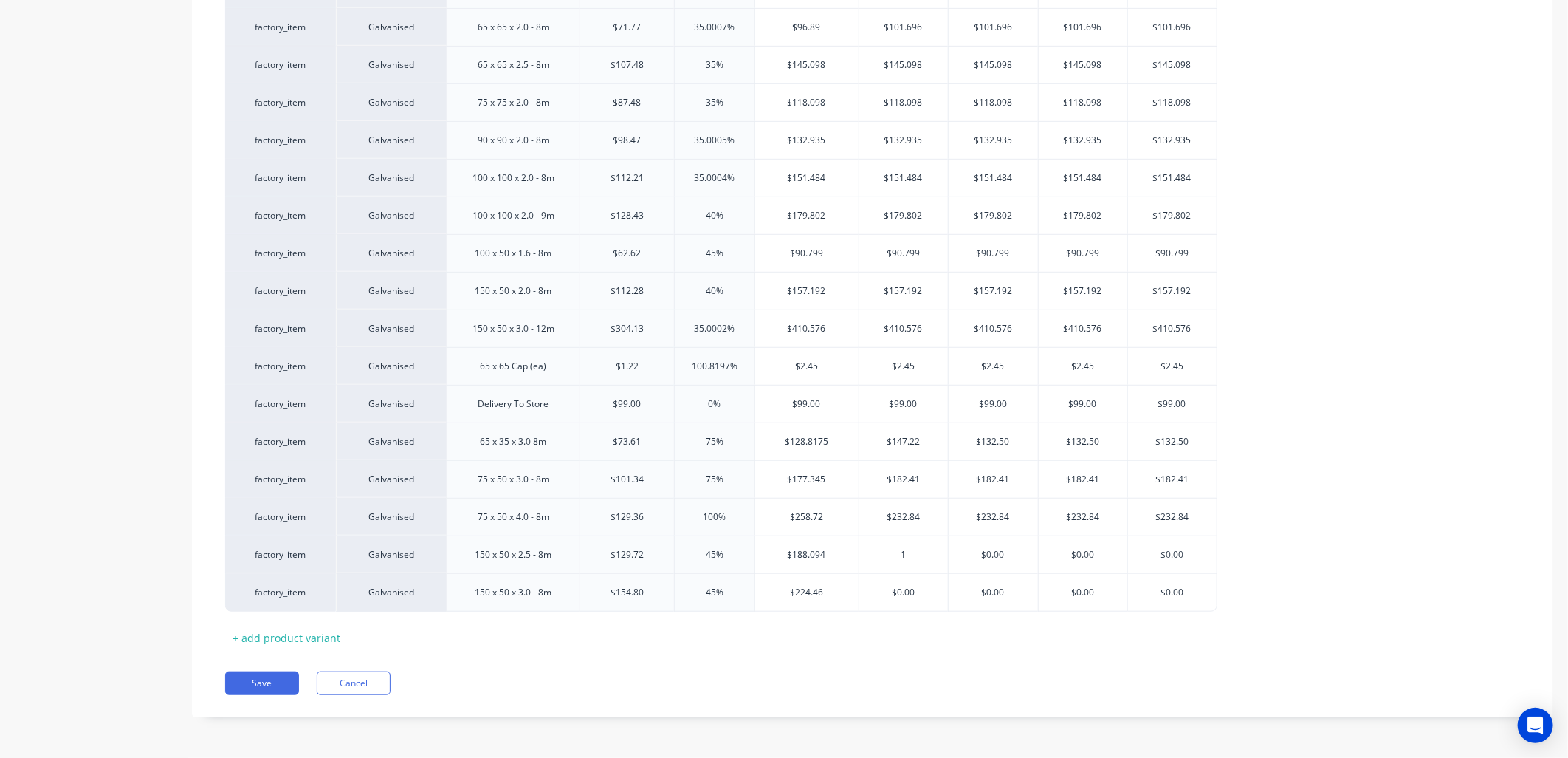
type input "18"
type textarea "x"
type input "188"
type textarea "x"
type input "188."
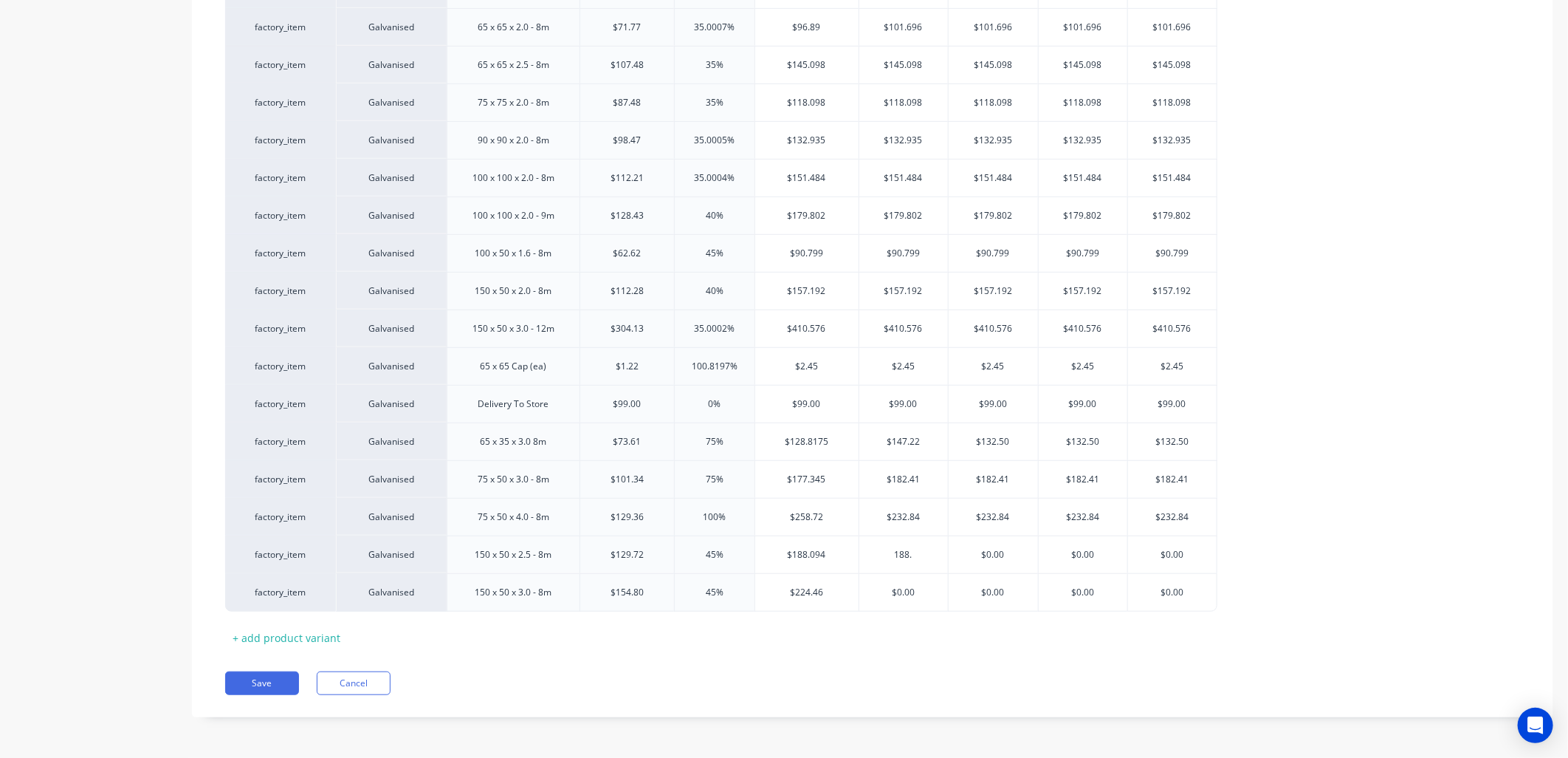
type textarea "x"
type input "188.0"
type textarea "x"
drag, startPoint x: 926, startPoint y: 591, endPoint x: 1020, endPoint y: 663, distance: 118.4
click at [841, 585] on div "factory_item Galvanised 150 x 50 x 3.0 - 8m $154.80 154.8 45% 45 $224.46 $224.4…" at bounding box center [722, 592] width 993 height 39
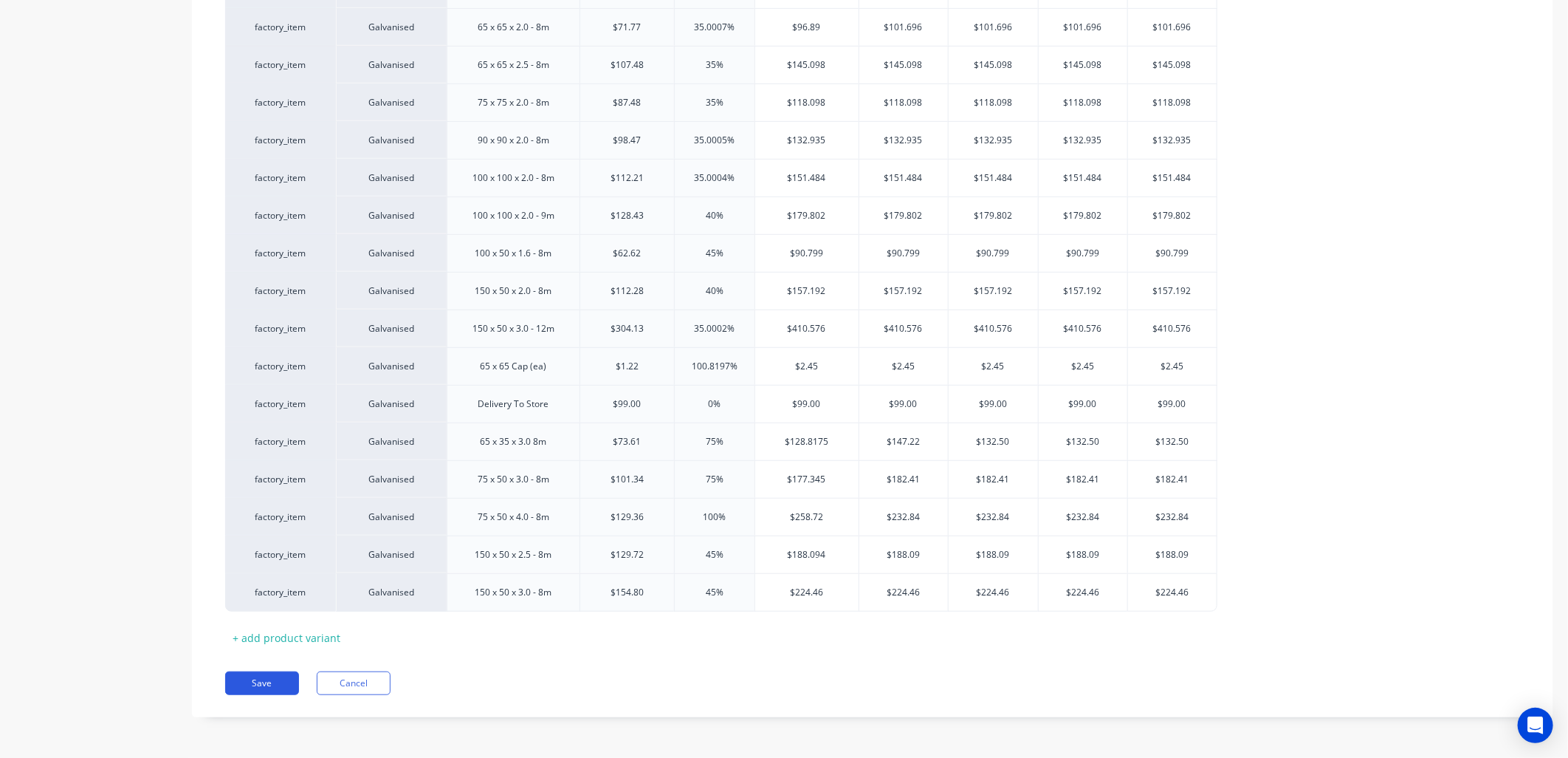
click at [284, 685] on button "Save" at bounding box center [262, 682] width 74 height 23
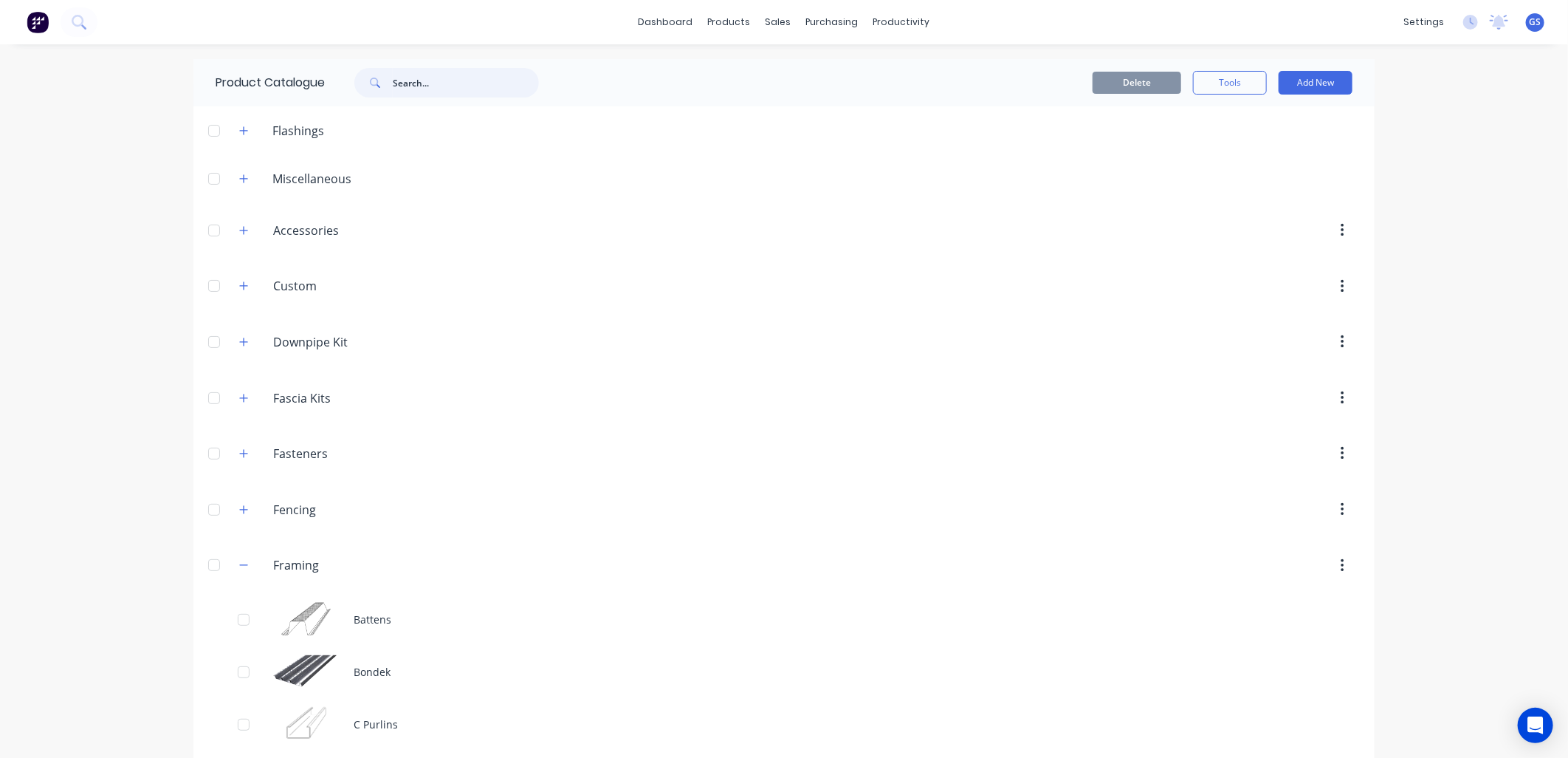
click at [467, 74] on input "text" at bounding box center [466, 83] width 146 height 29
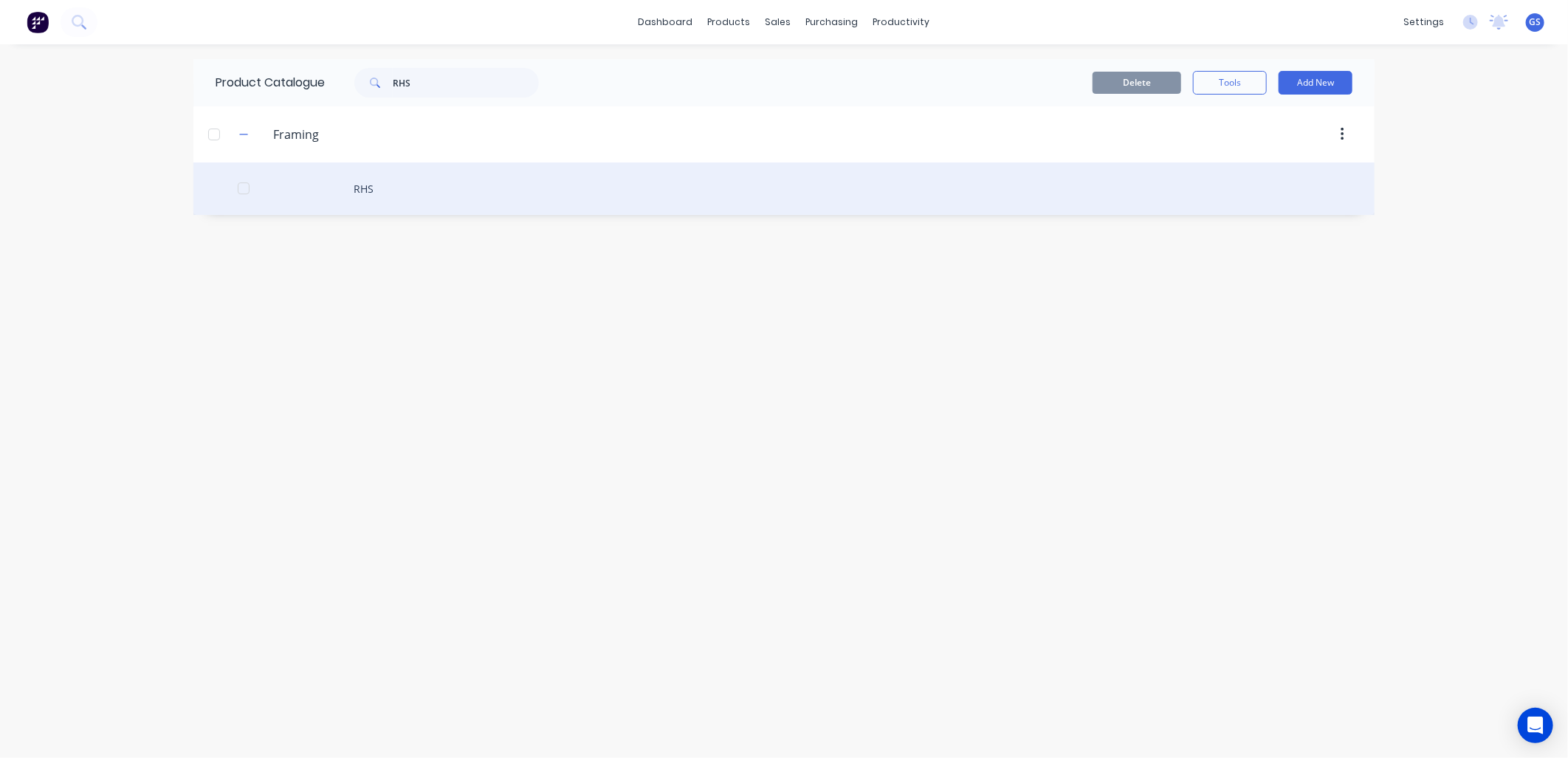
click at [360, 189] on div "RHS" at bounding box center [784, 188] width 1181 height 52
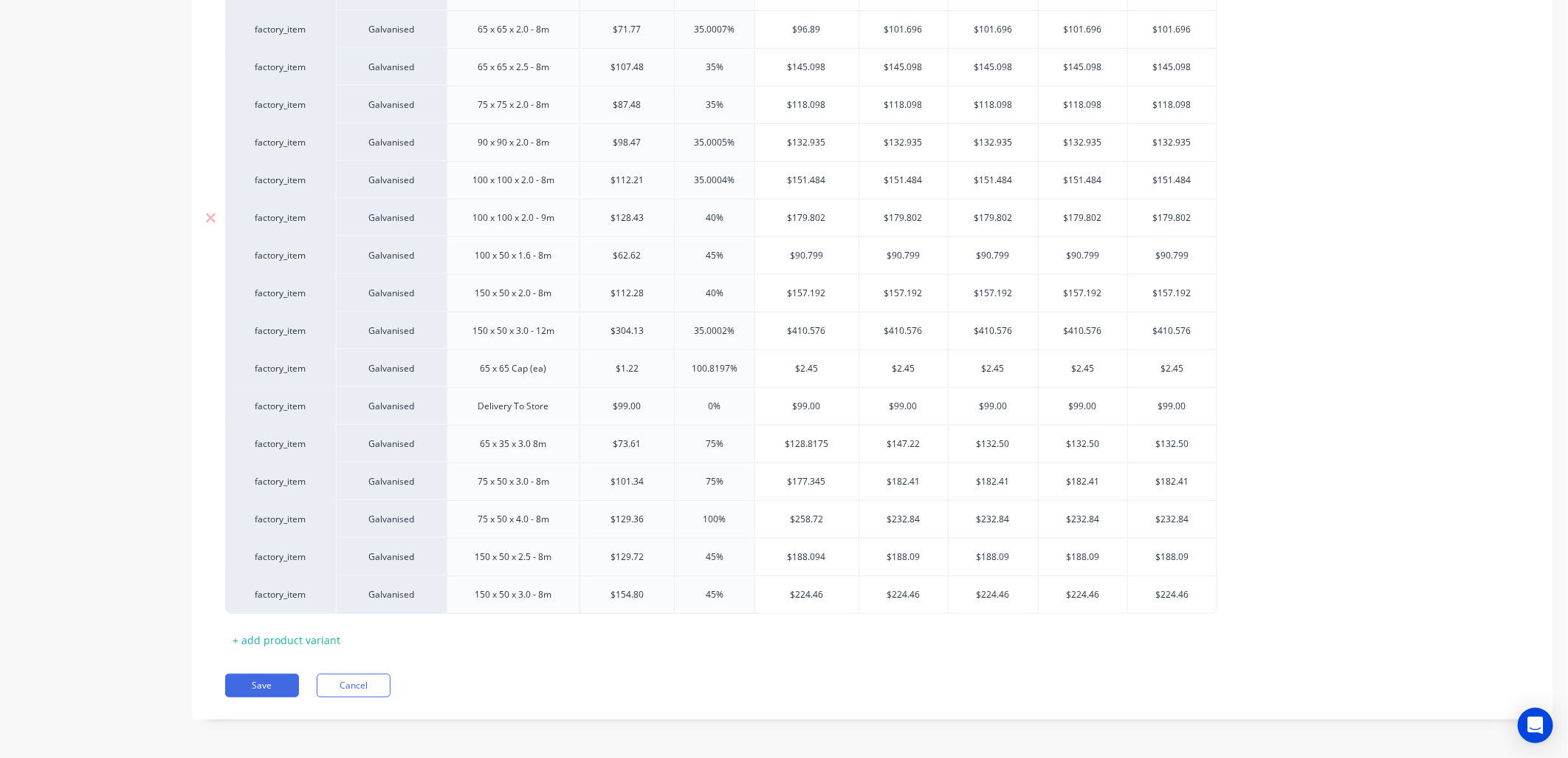
scroll to position [503, 0]
